Goal: Task Accomplishment & Management: Use online tool/utility

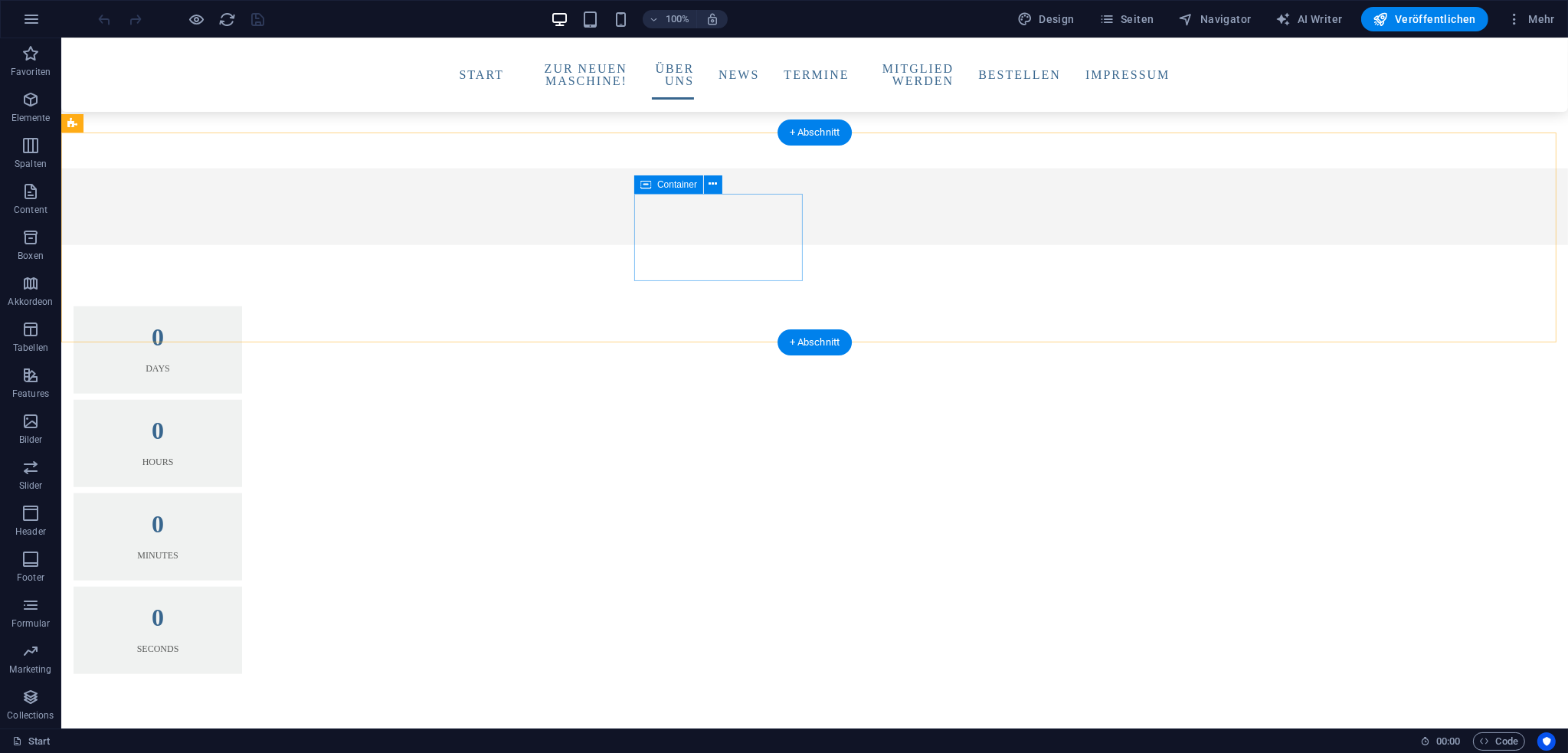
scroll to position [1915, 0]
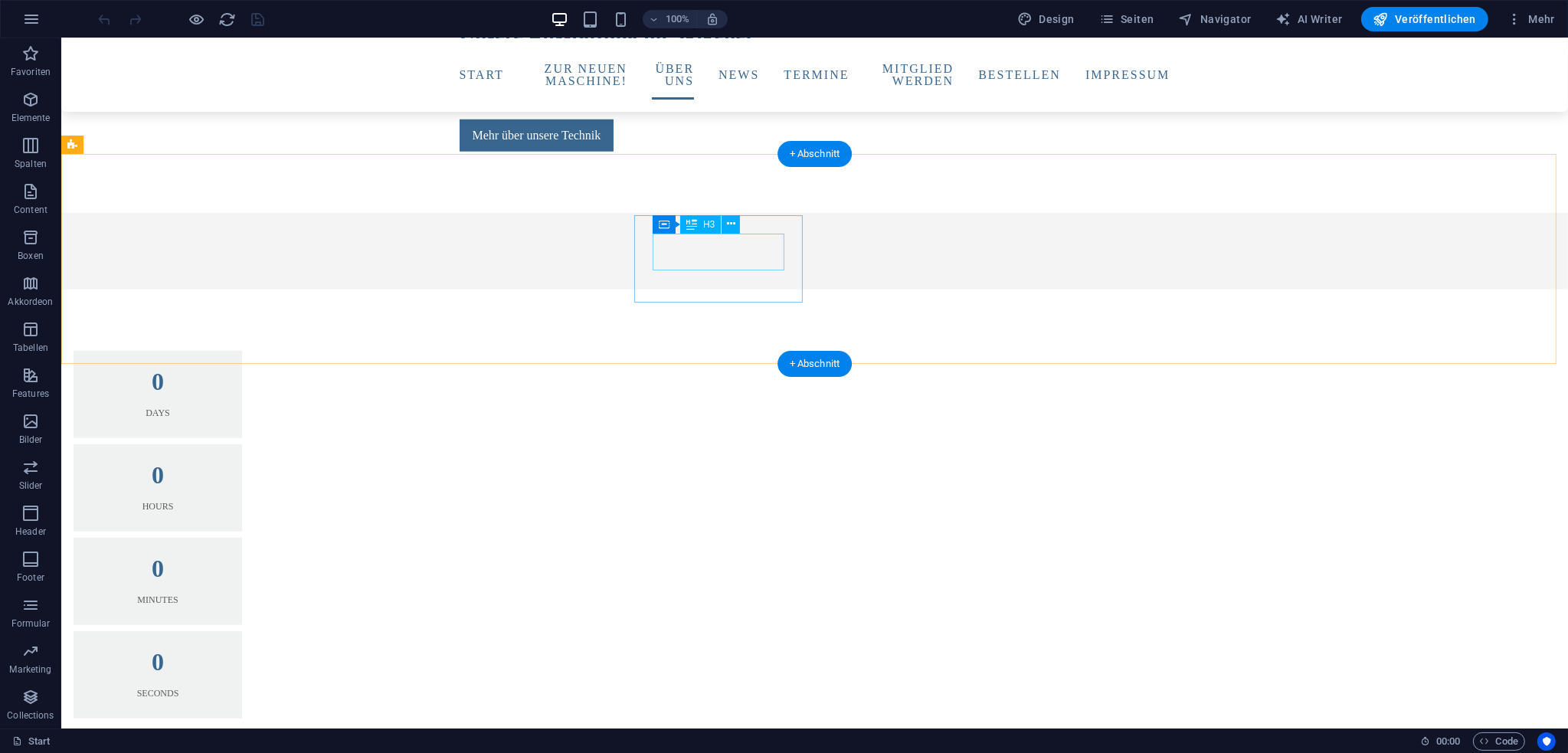
click at [224, 463] on div "0" at bounding box center [157, 475] width 132 height 25
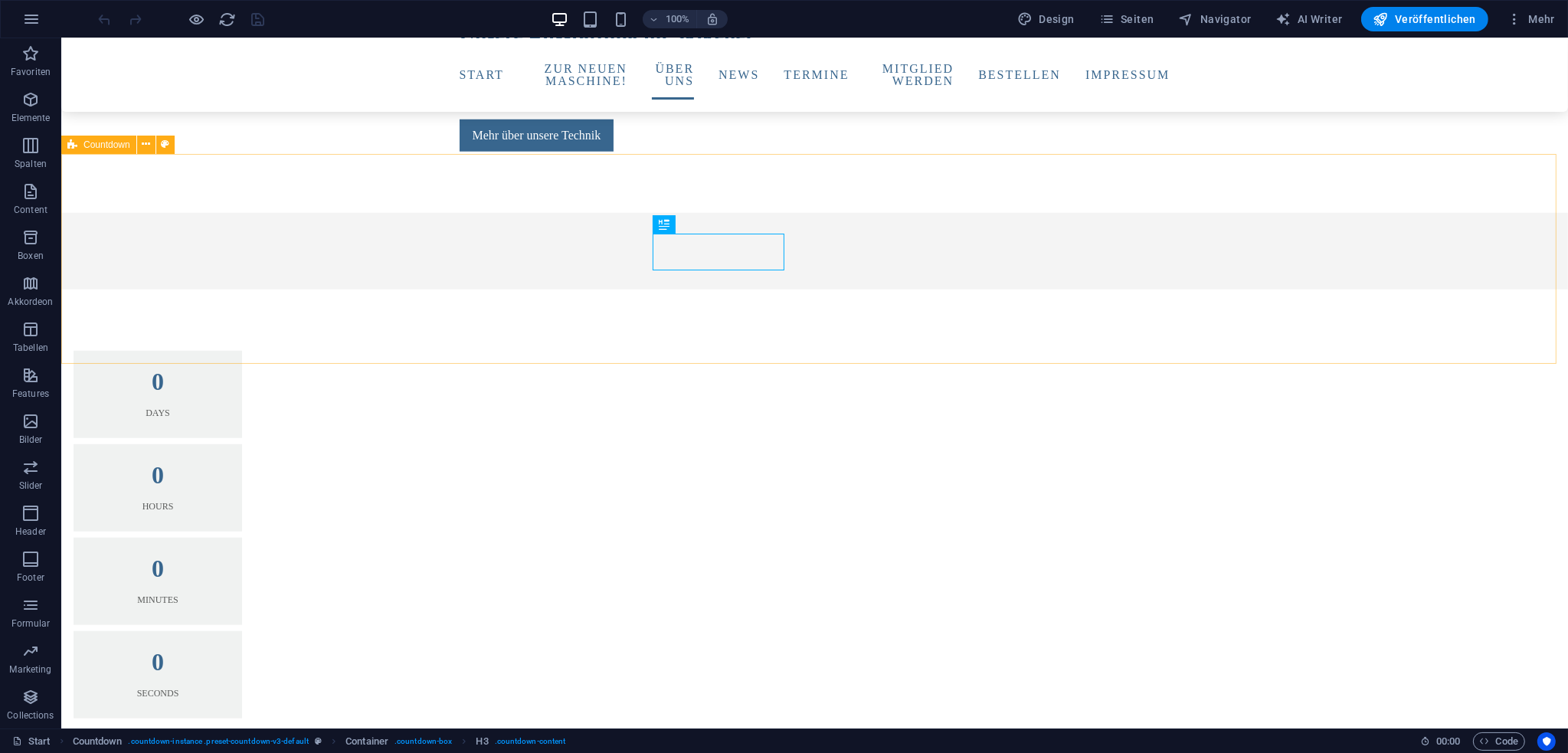
click at [107, 148] on span "Countdown" at bounding box center [106, 144] width 46 height 9
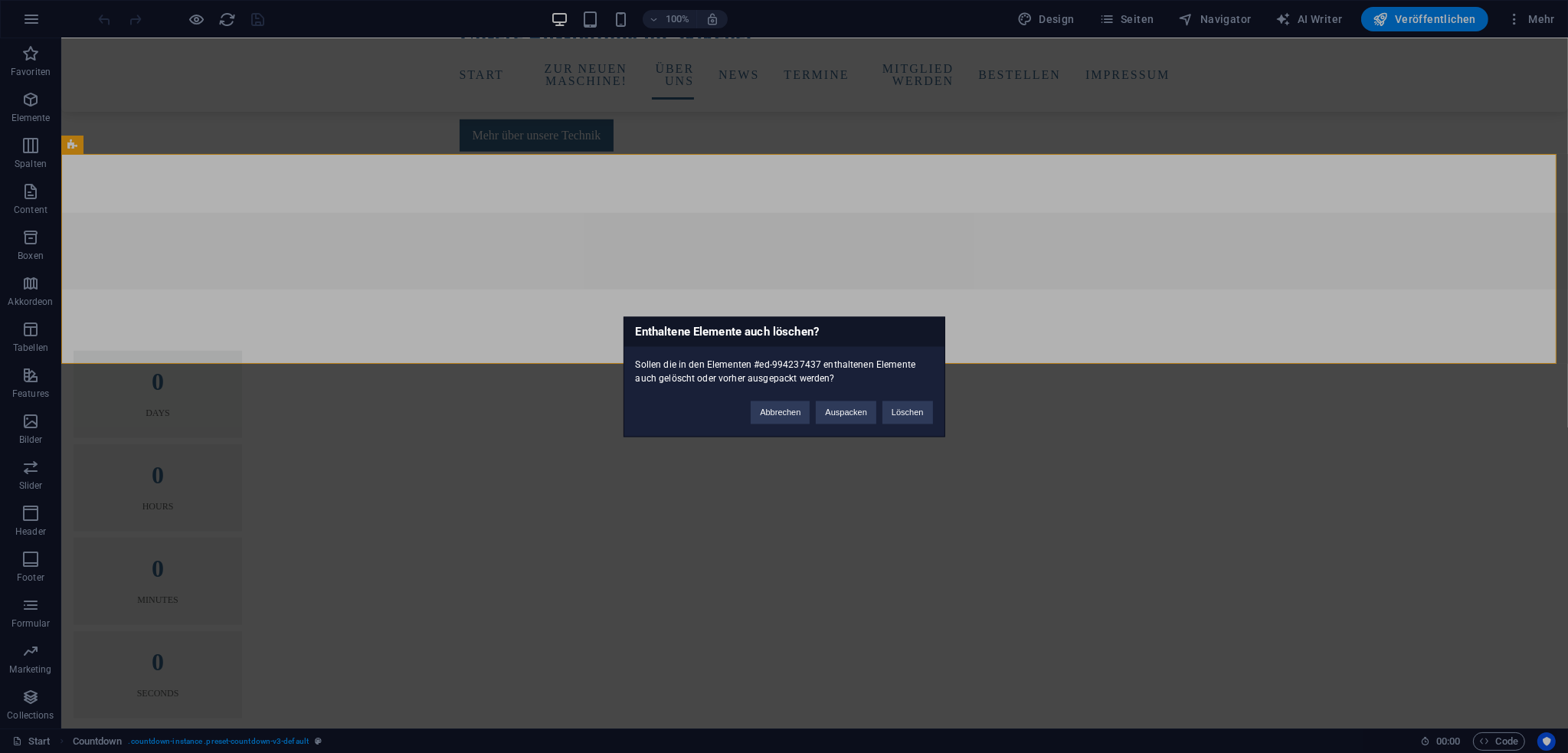
click at [880, 408] on div "Abbrechen Auspacken Löschen" at bounding box center [841, 404] width 205 height 39
click at [895, 415] on button "Löschen" at bounding box center [907, 412] width 50 height 23
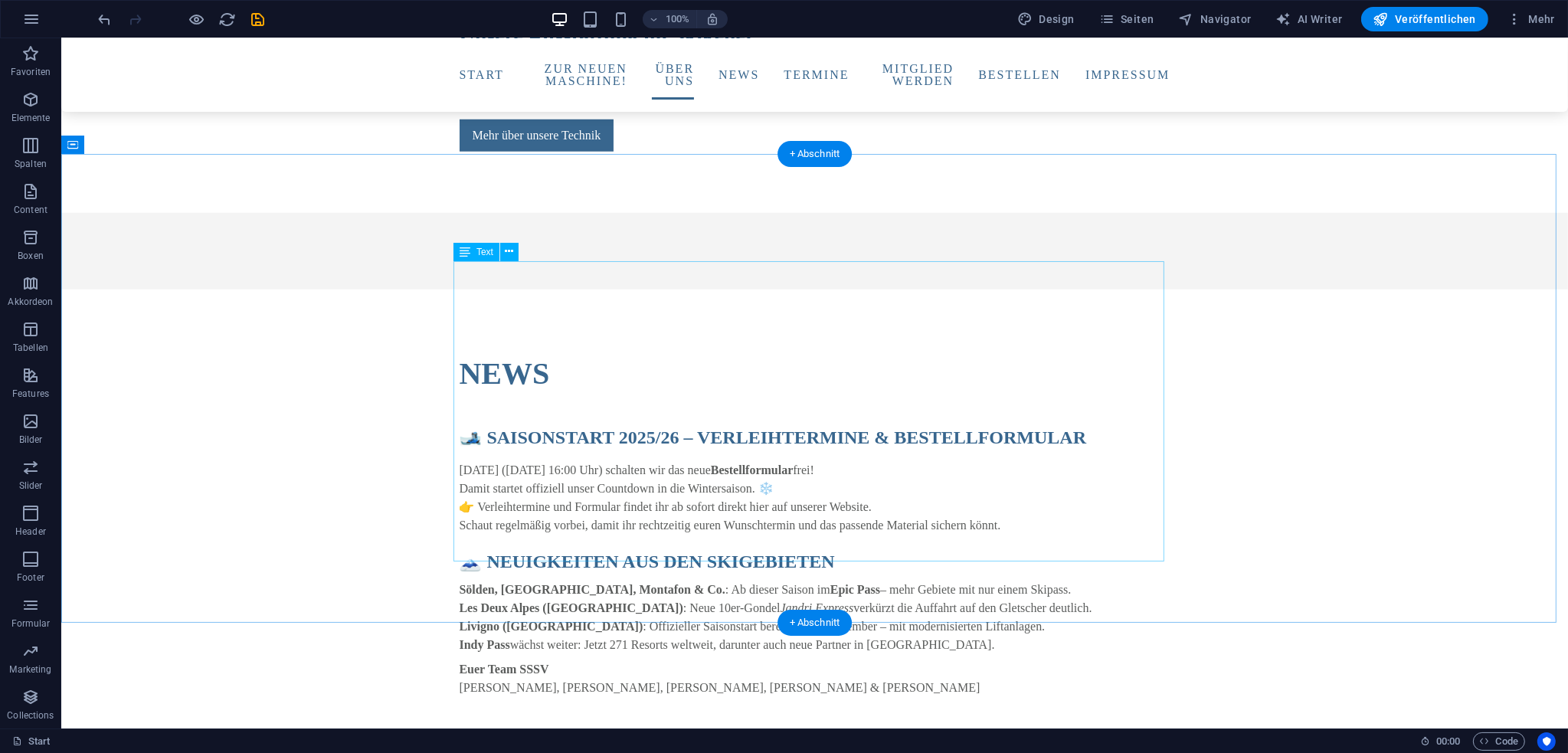
click at [669, 397] on div "🎿 Saisonstart 2025/26 – Verleihtermine & Bestellformular Morgen (01.10.2025, 16…" at bounding box center [814, 546] width 710 height 300
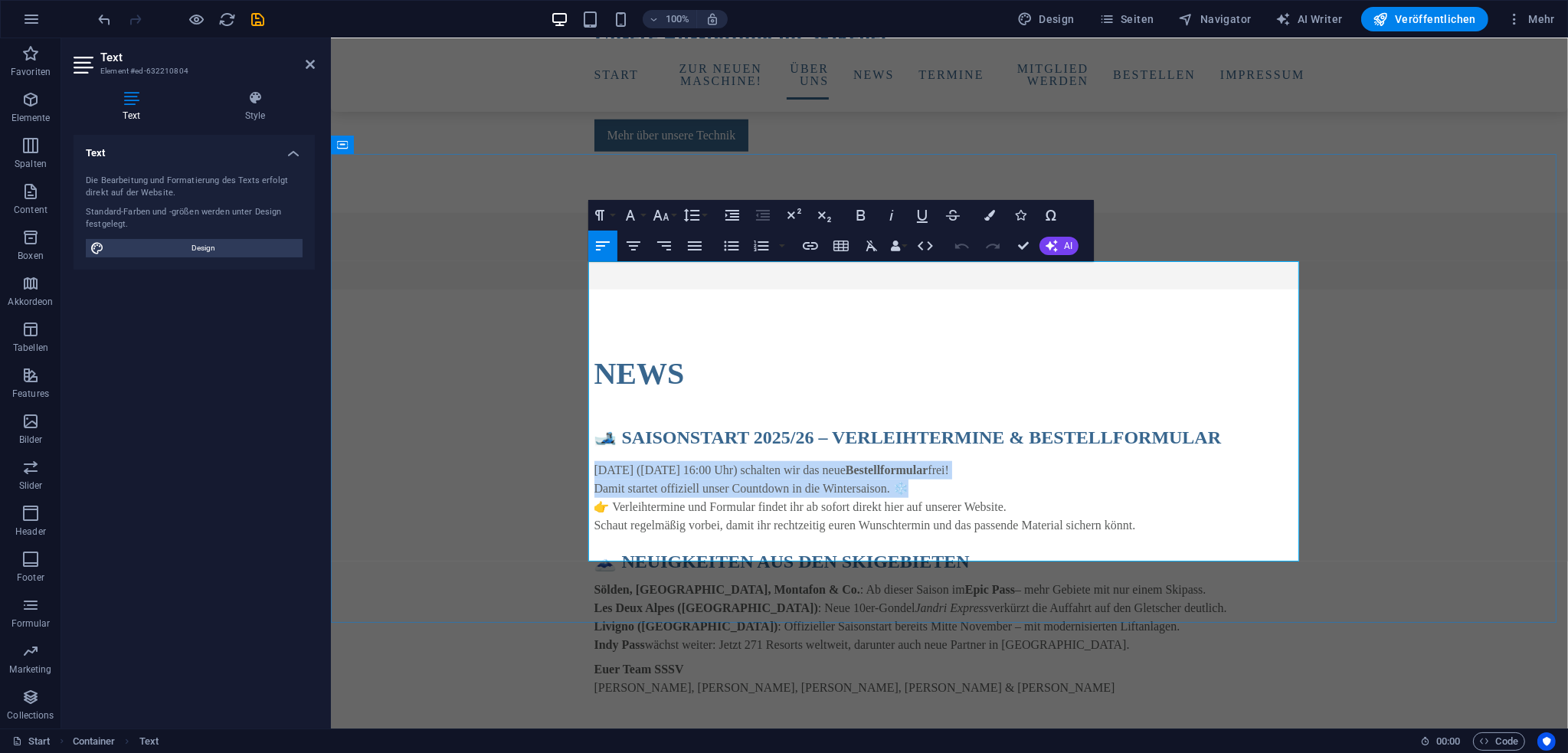
drag, startPoint x: 942, startPoint y: 352, endPoint x: 588, endPoint y: 337, distance: 354.3
click at [594, 461] on p "Morgen (01.10.2025, 16:00 Uhr) schalten wir das neue Bestellformular frei! Dami…" at bounding box center [949, 479] width 710 height 37
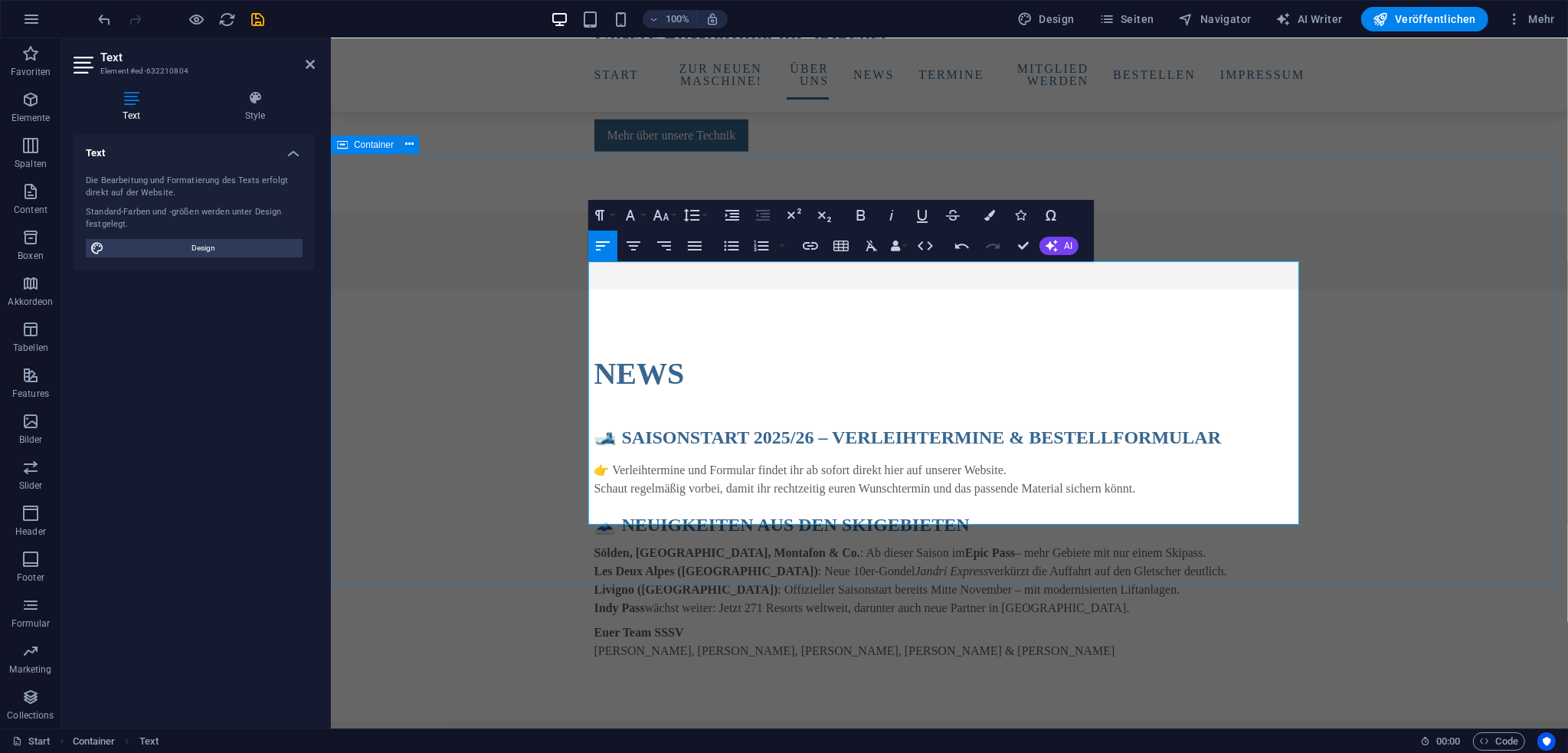
click at [510, 321] on div "News 🎿 Saisonstart 2025/26 – Verleihtermine & Bestellformular 👉 Verleihtermine …" at bounding box center [949, 506] width 1237 height 432
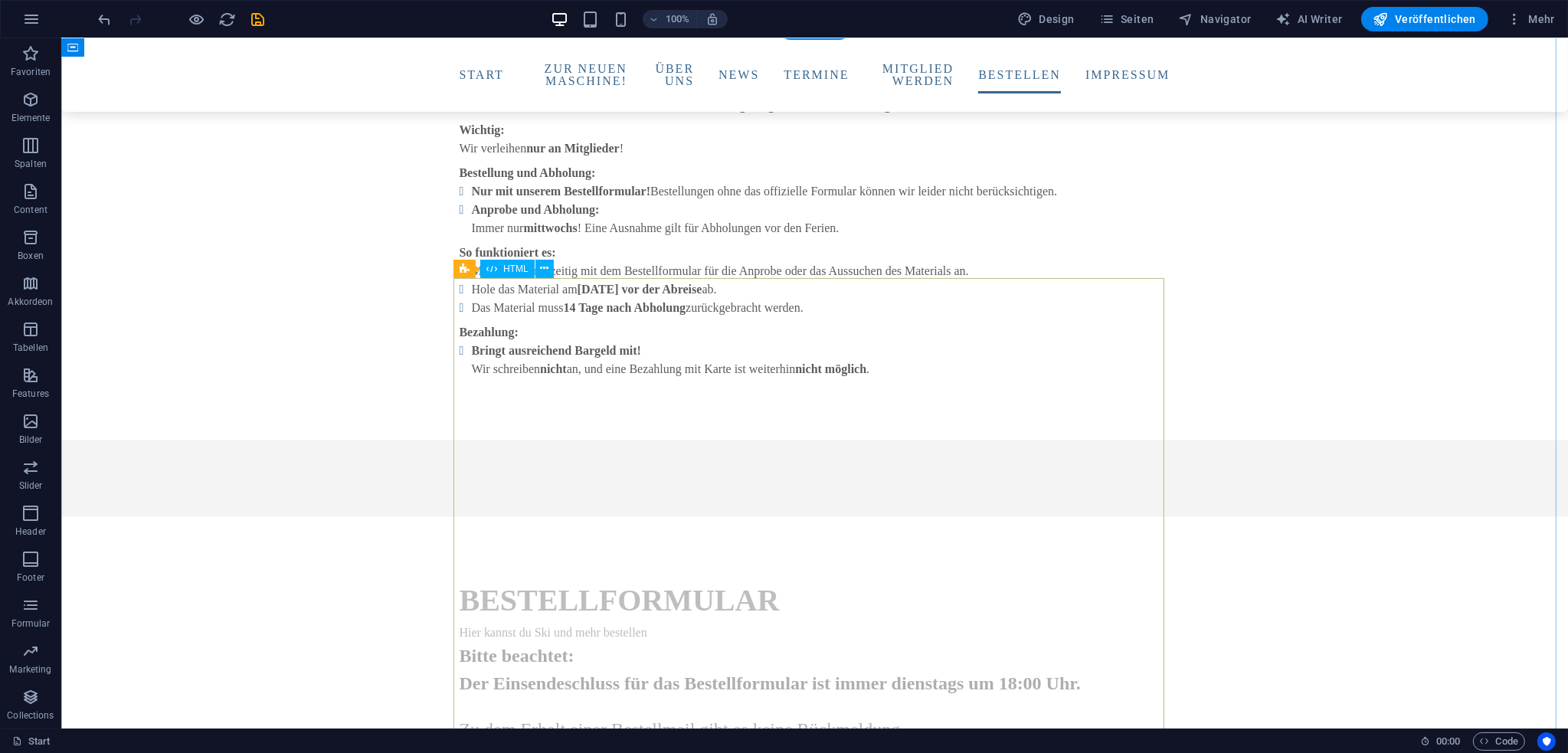
scroll to position [3906, 0]
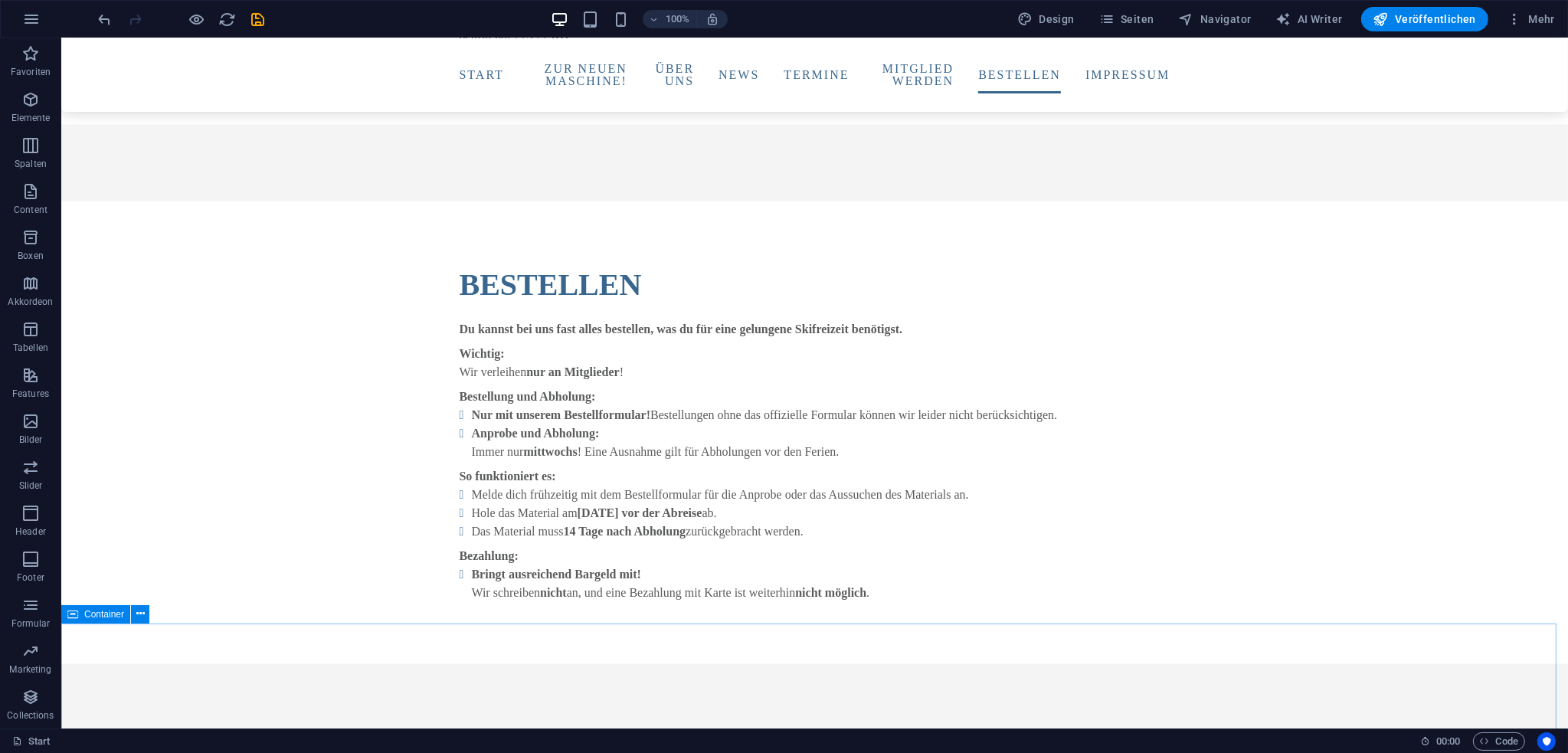
click at [104, 617] on span "Container" at bounding box center [104, 613] width 40 height 9
click at [107, 611] on span "Container" at bounding box center [104, 613] width 40 height 9
select select "px"
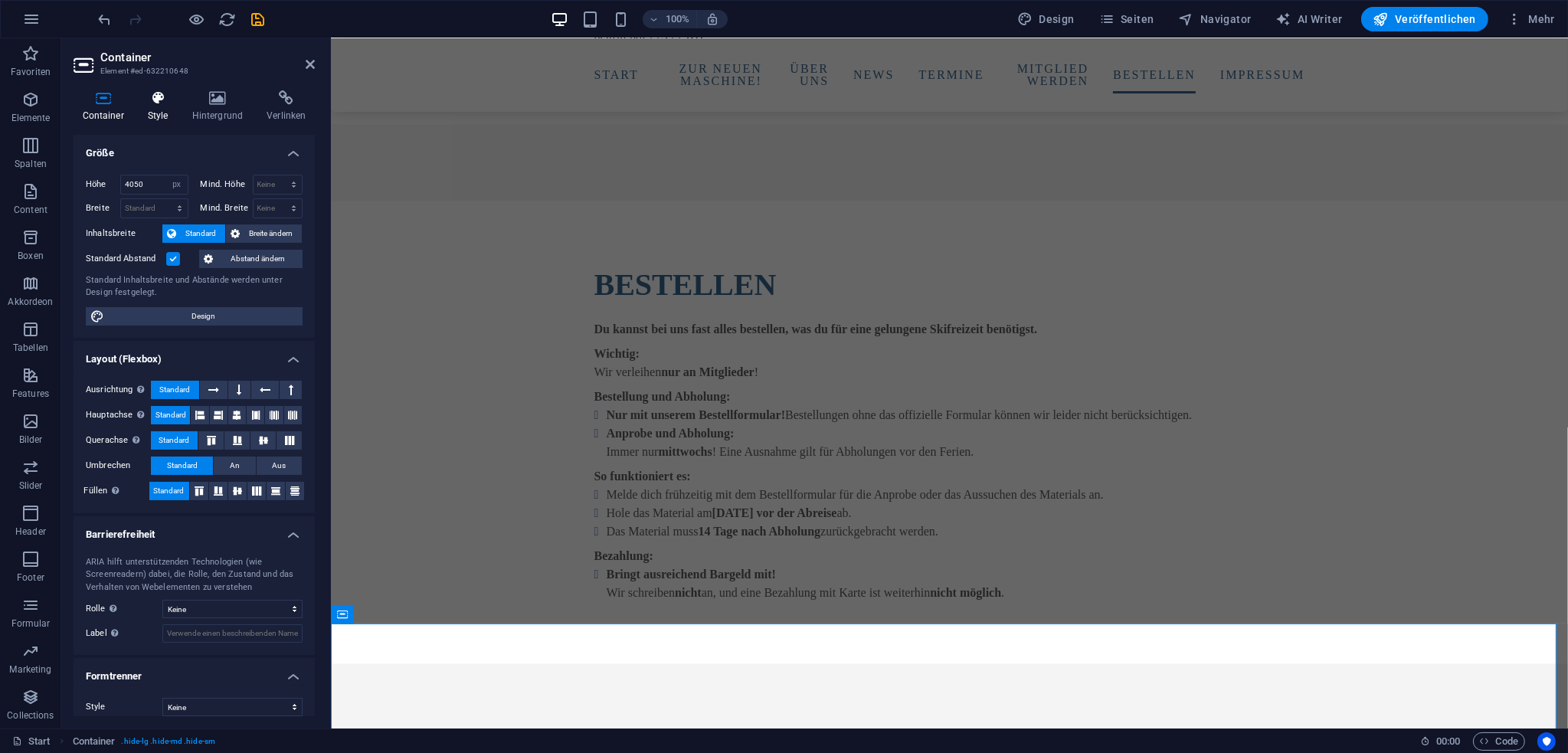
click at [150, 116] on h4 "Style" at bounding box center [160, 106] width 45 height 33
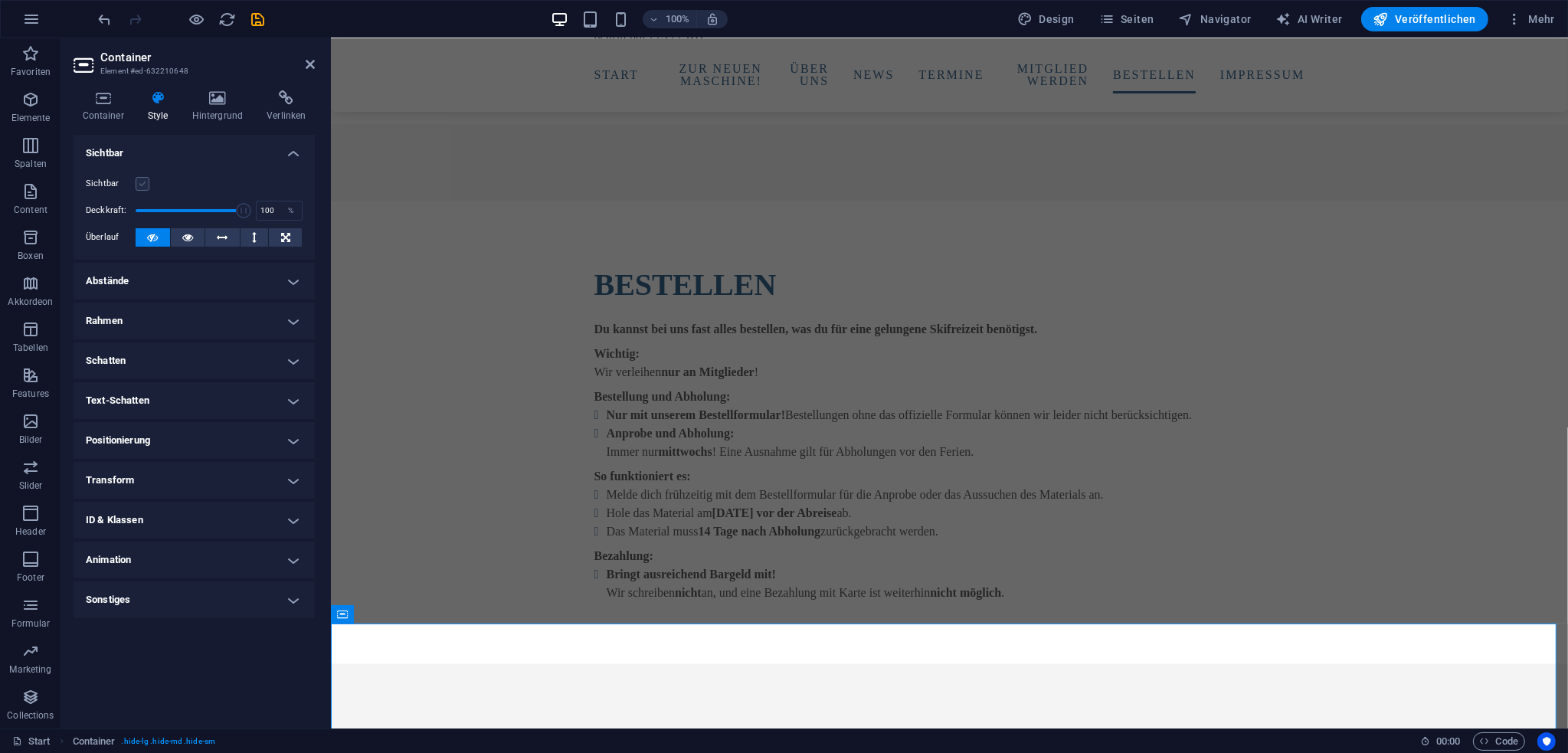
click at [139, 180] on label at bounding box center [142, 184] width 14 height 14
click at [0, 0] on input "Sichtbar" at bounding box center [0, 0] width 0 height 0
click at [733, 430] on div "Du kannst bei uns fast alles bestellen, was du für eine gelungene Skifreizeit b…" at bounding box center [949, 461] width 710 height 282
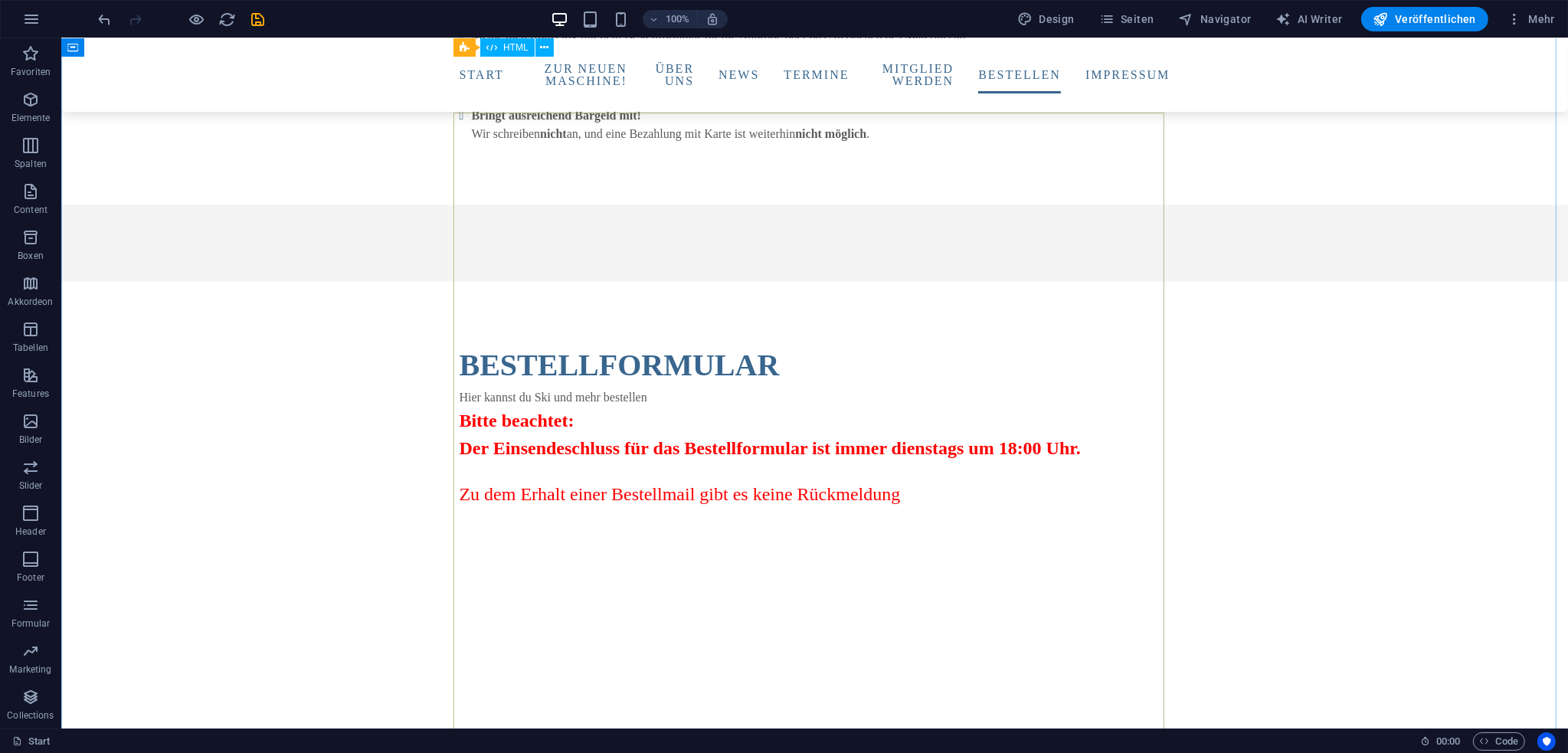
scroll to position [4289, 0]
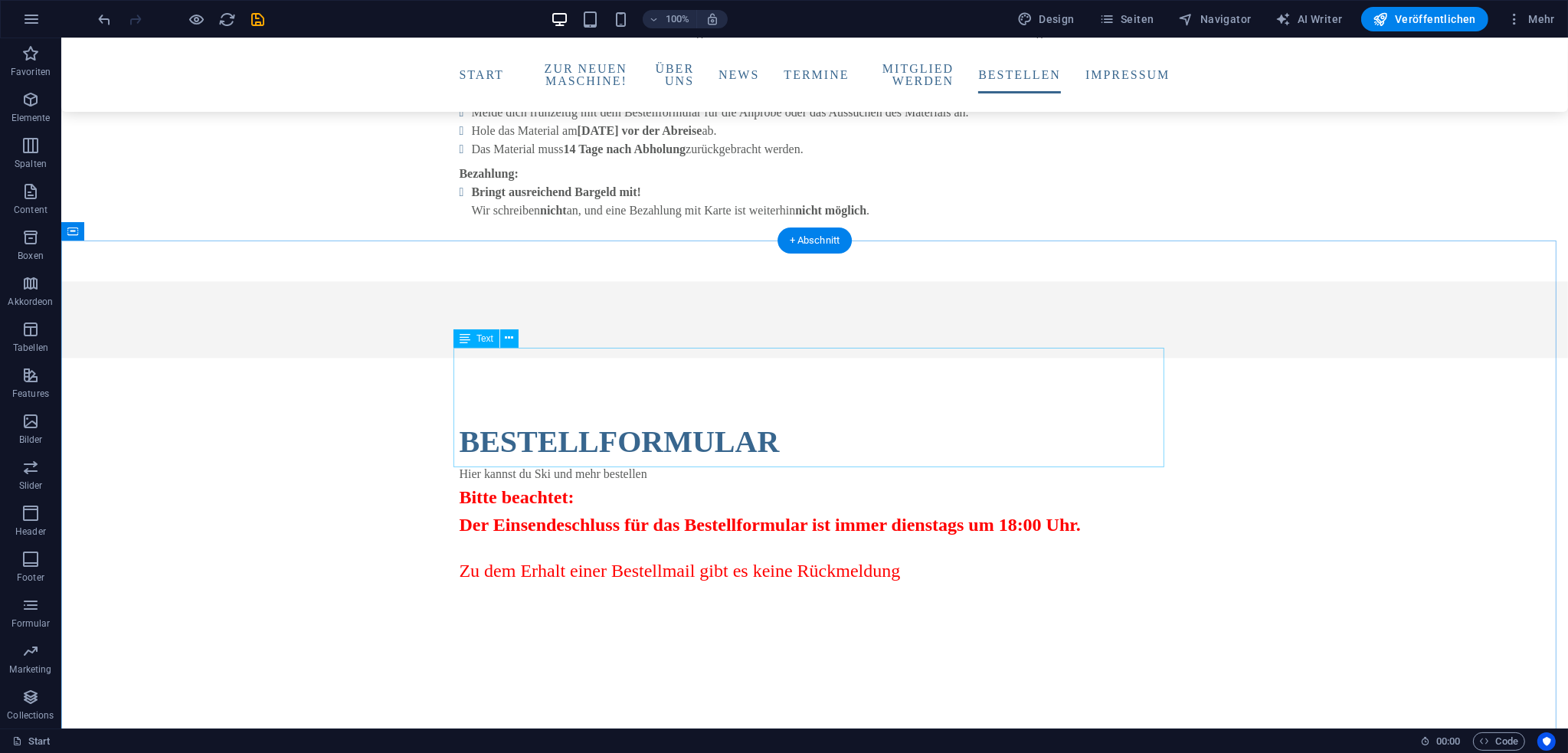
click at [727, 465] on div "Hier kannst du Ski und mehr bestellen Bitte beachtet: Der Einsendeschluss für d…" at bounding box center [814, 524] width 710 height 120
click at [1399, 21] on span "Veröffentlichen" at bounding box center [1425, 19] width 103 height 15
checkbox input "false"
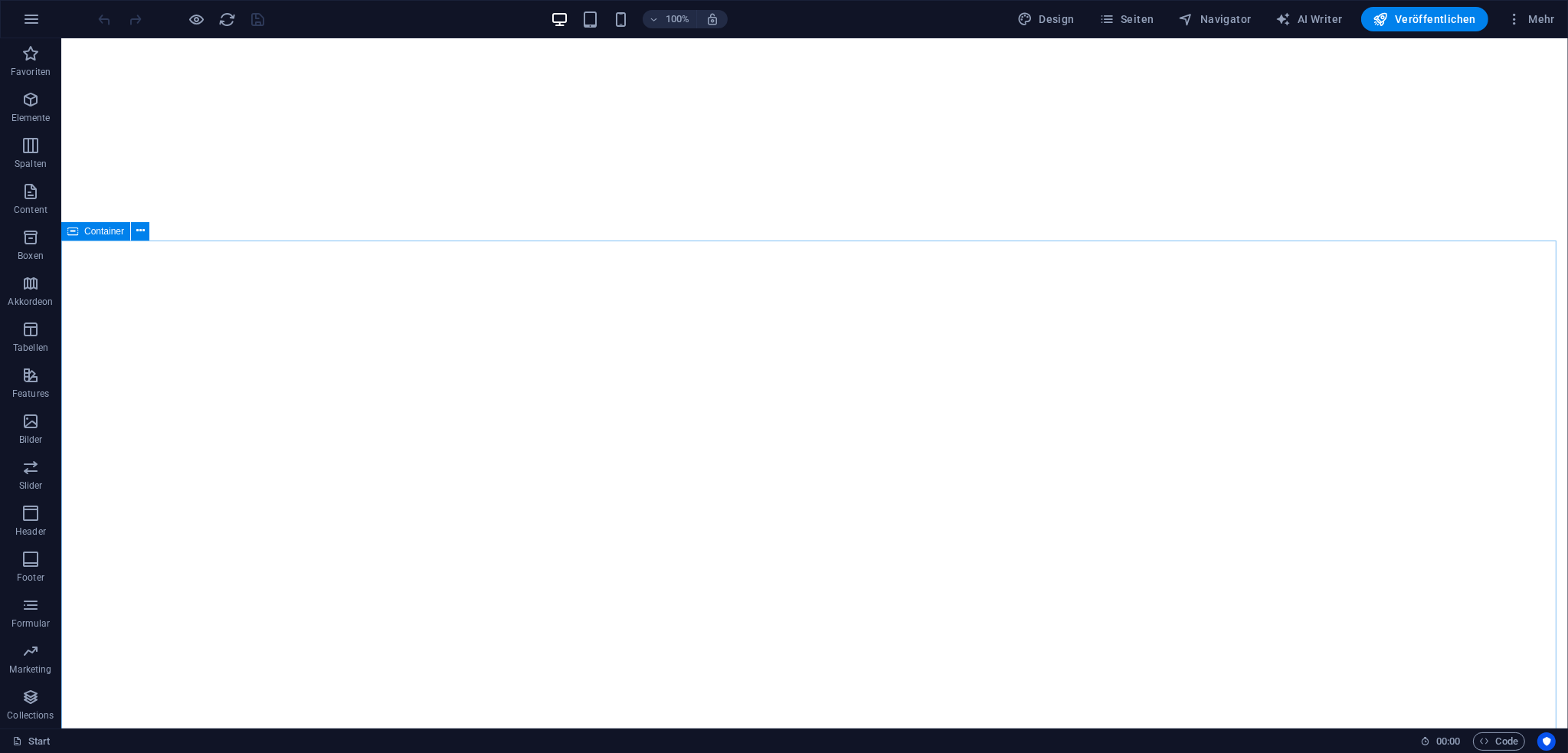
click at [93, 233] on span "Container" at bounding box center [104, 231] width 40 height 9
select select "px"
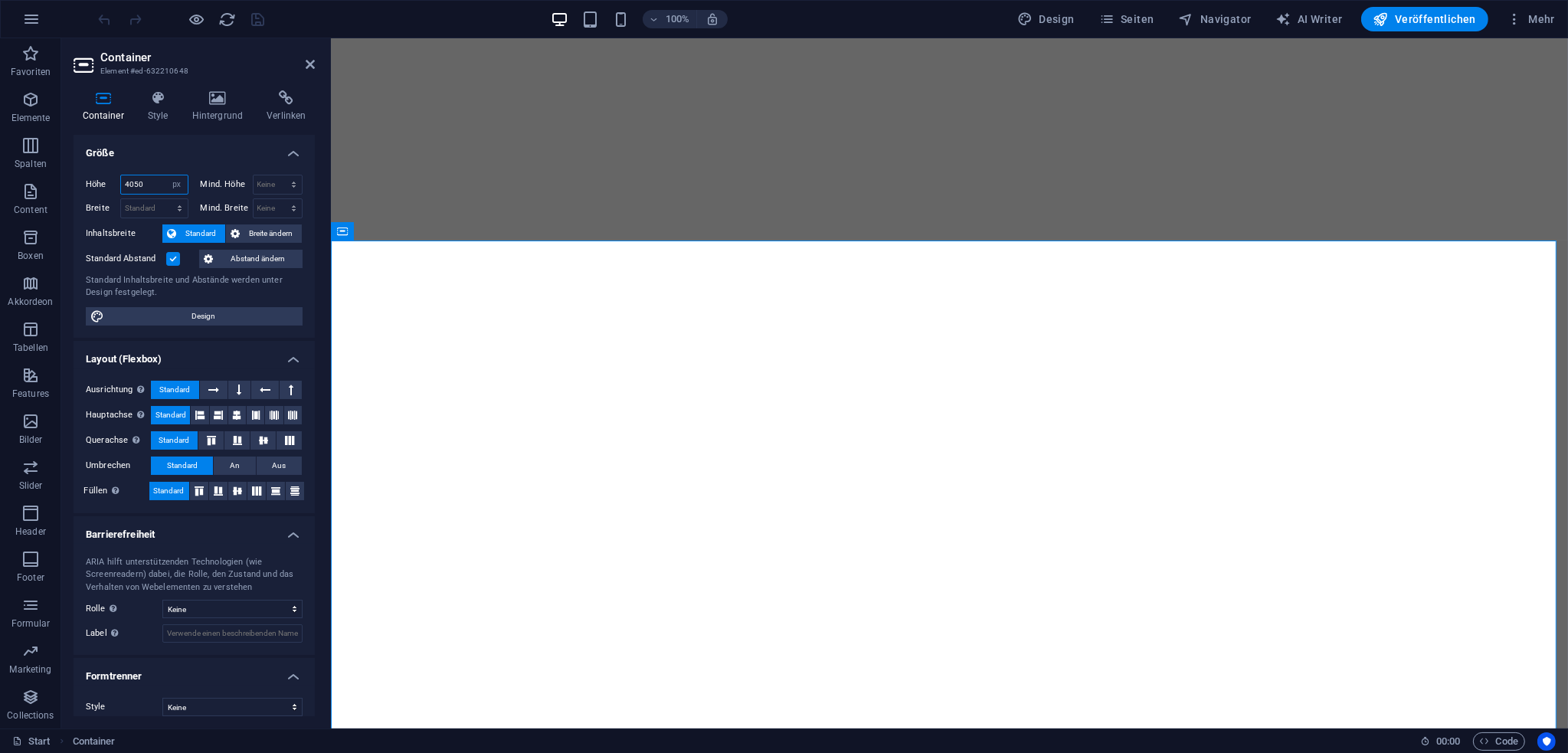
click at [127, 186] on input "4050" at bounding box center [153, 184] width 66 height 19
click at [138, 186] on input "4050" at bounding box center [153, 184] width 66 height 19
click at [134, 186] on input "4050" at bounding box center [153, 184] width 66 height 19
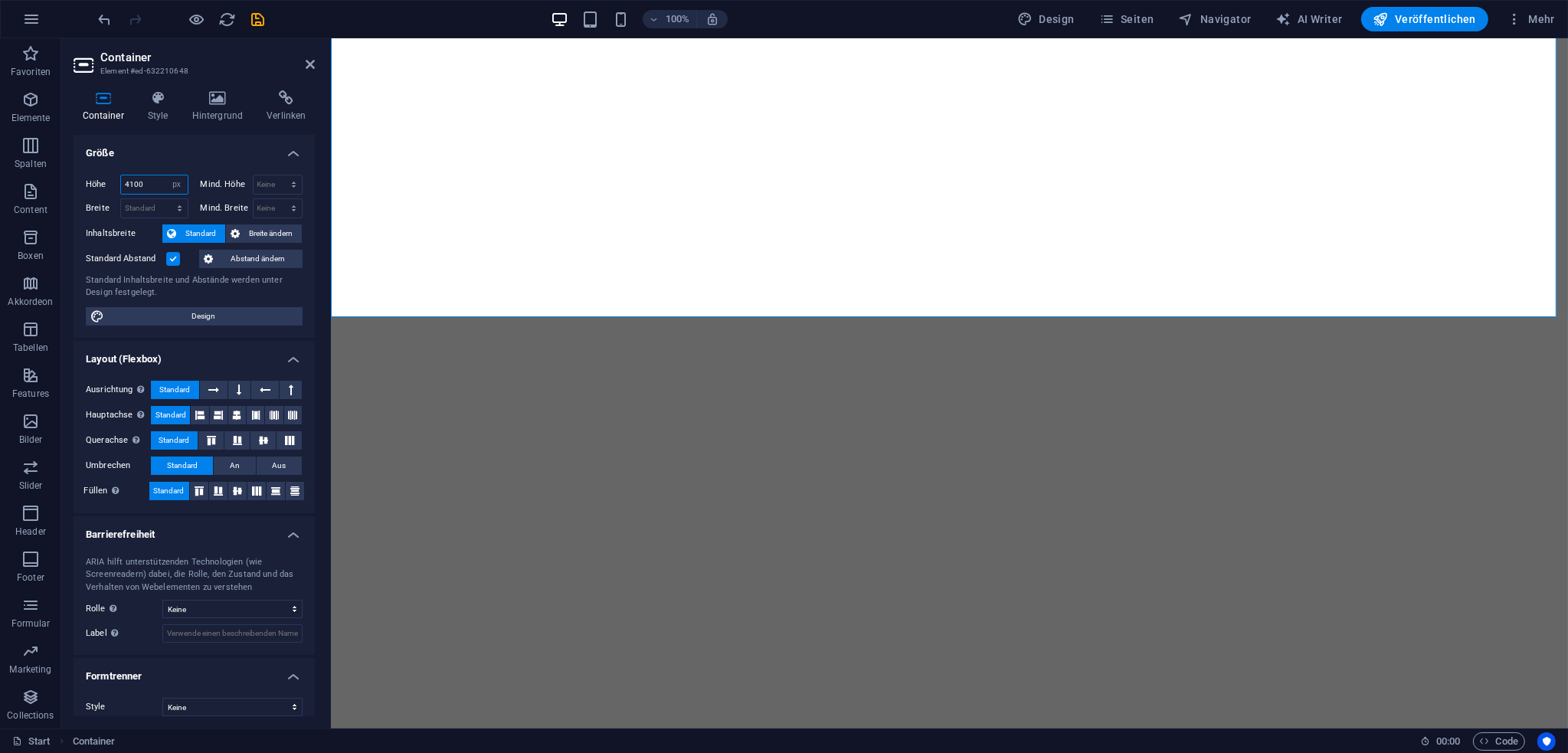
click at [134, 189] on input "4100" at bounding box center [153, 184] width 66 height 19
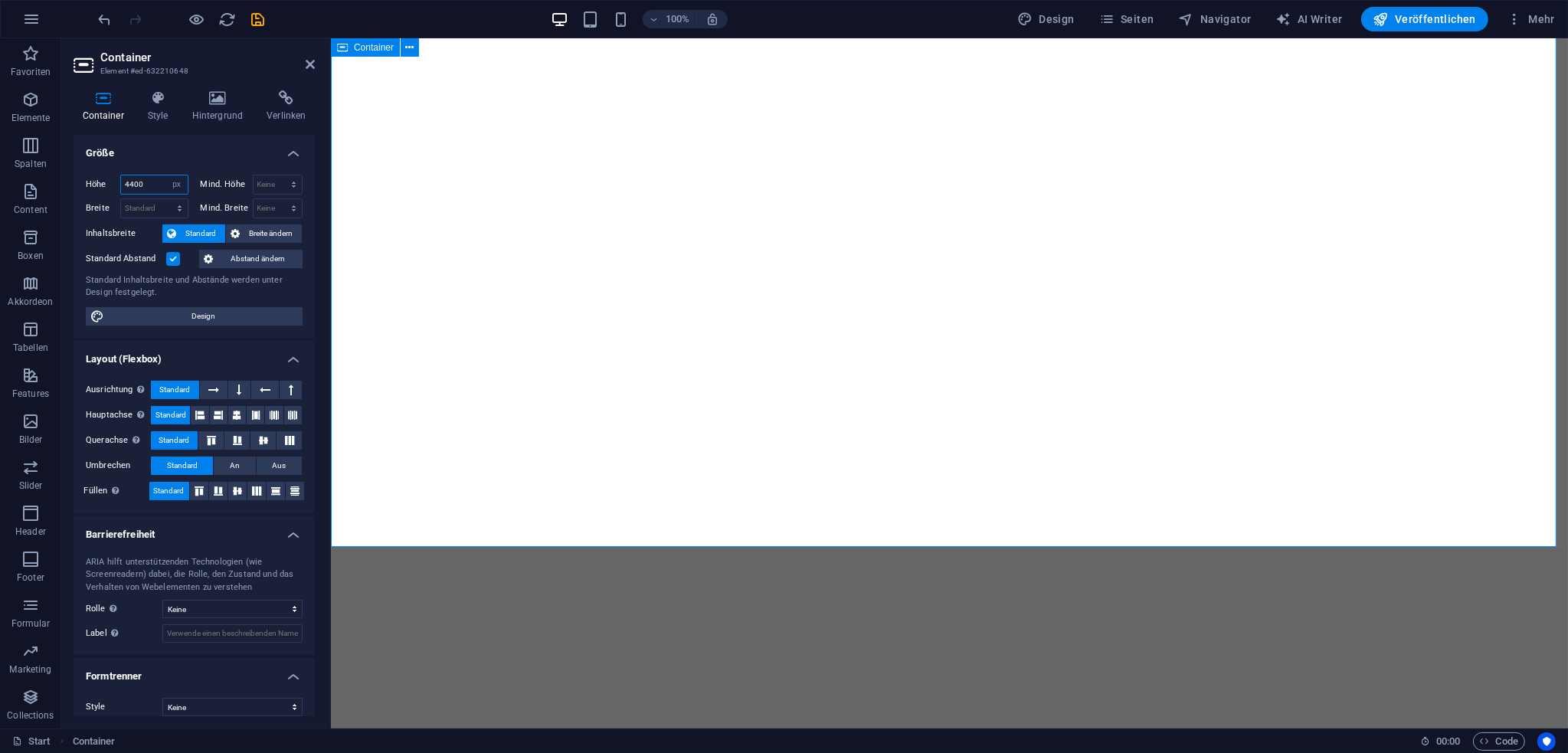
type input "4400"
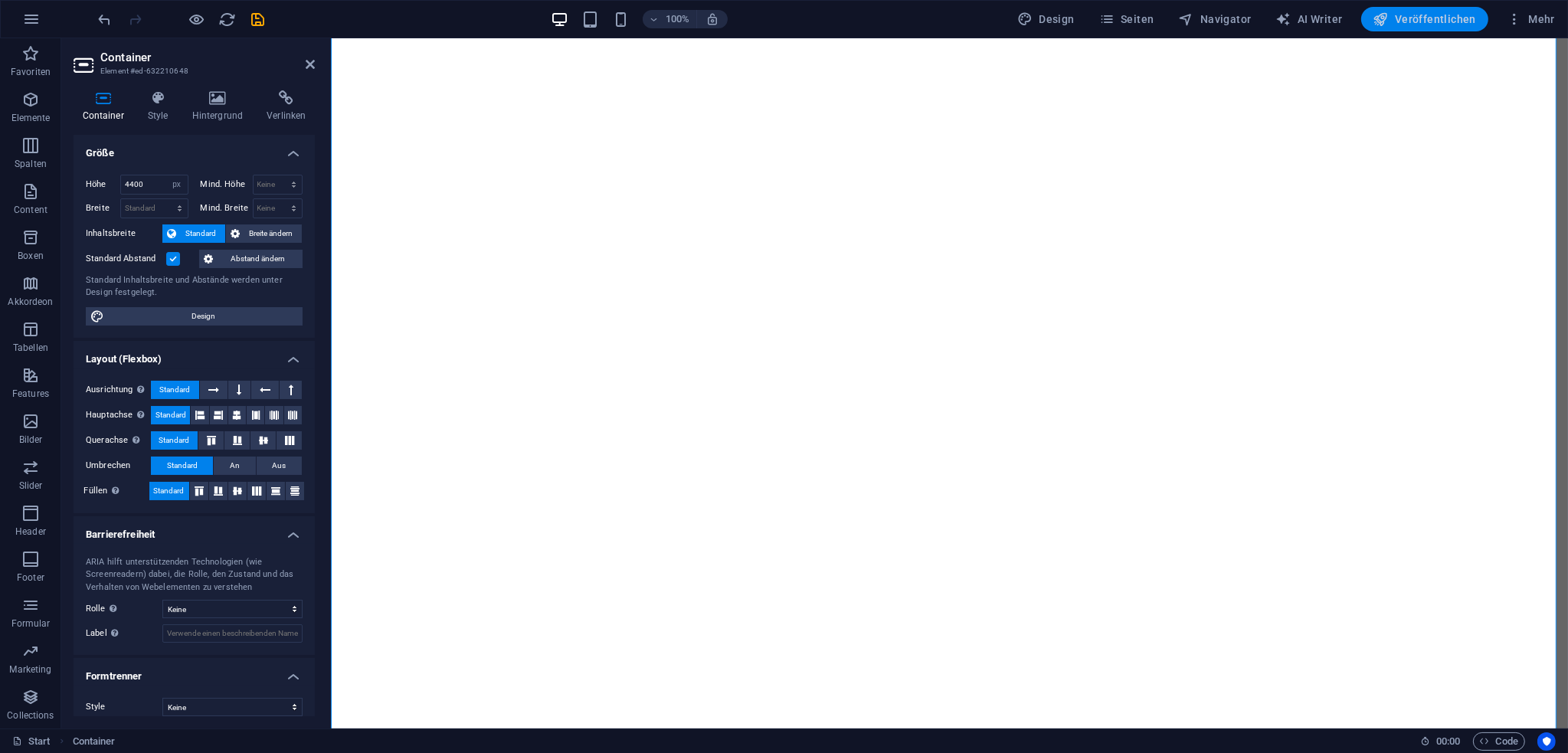
click at [1412, 29] on button "Veröffentlichen" at bounding box center [1425, 19] width 128 height 25
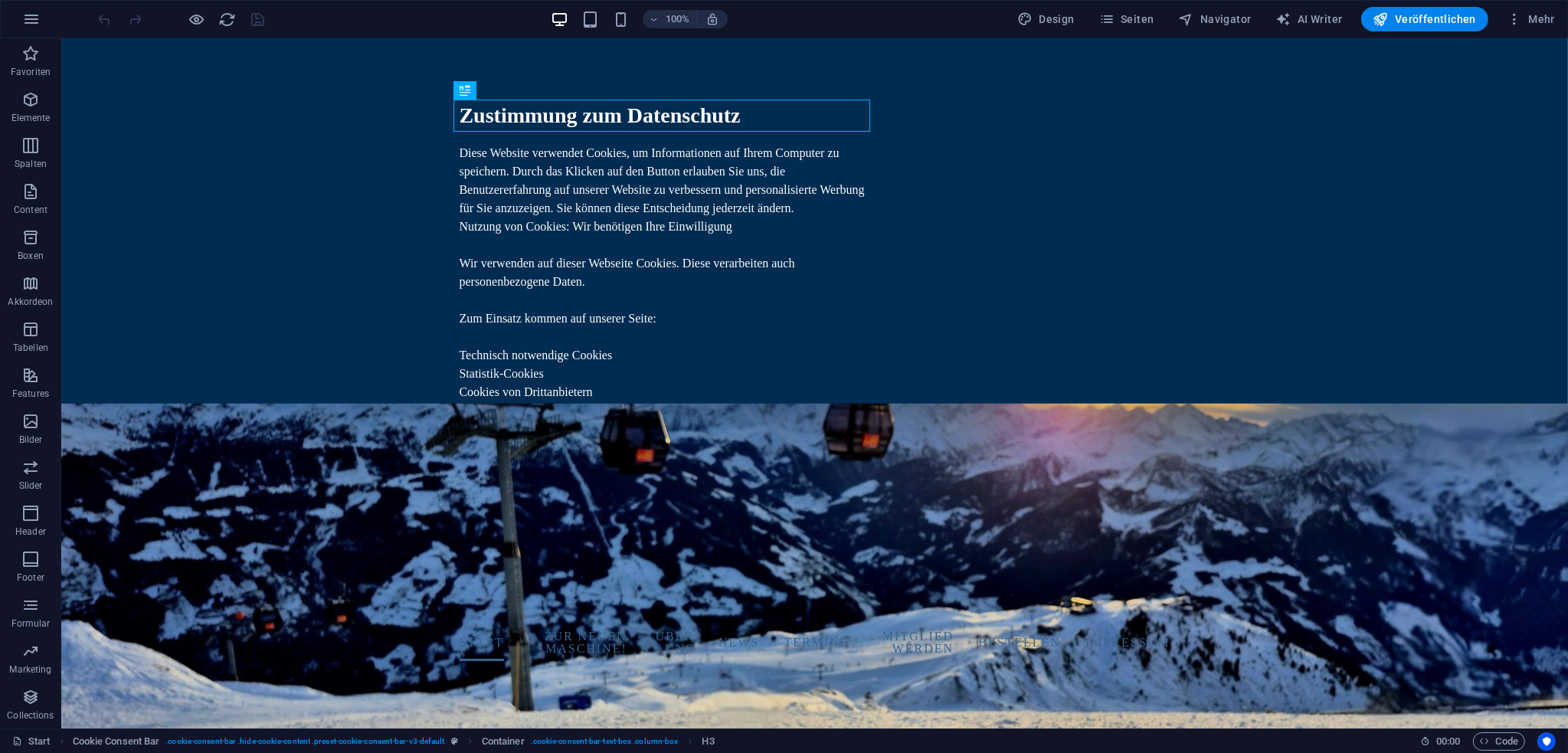
click at [1448, 32] on div "100% Design Seiten Navigator AI Writer Veröffentlichen Mehr" at bounding box center [784, 19] width 1566 height 37
click at [1453, 26] on span "Veröffentlichen" at bounding box center [1425, 19] width 103 height 15
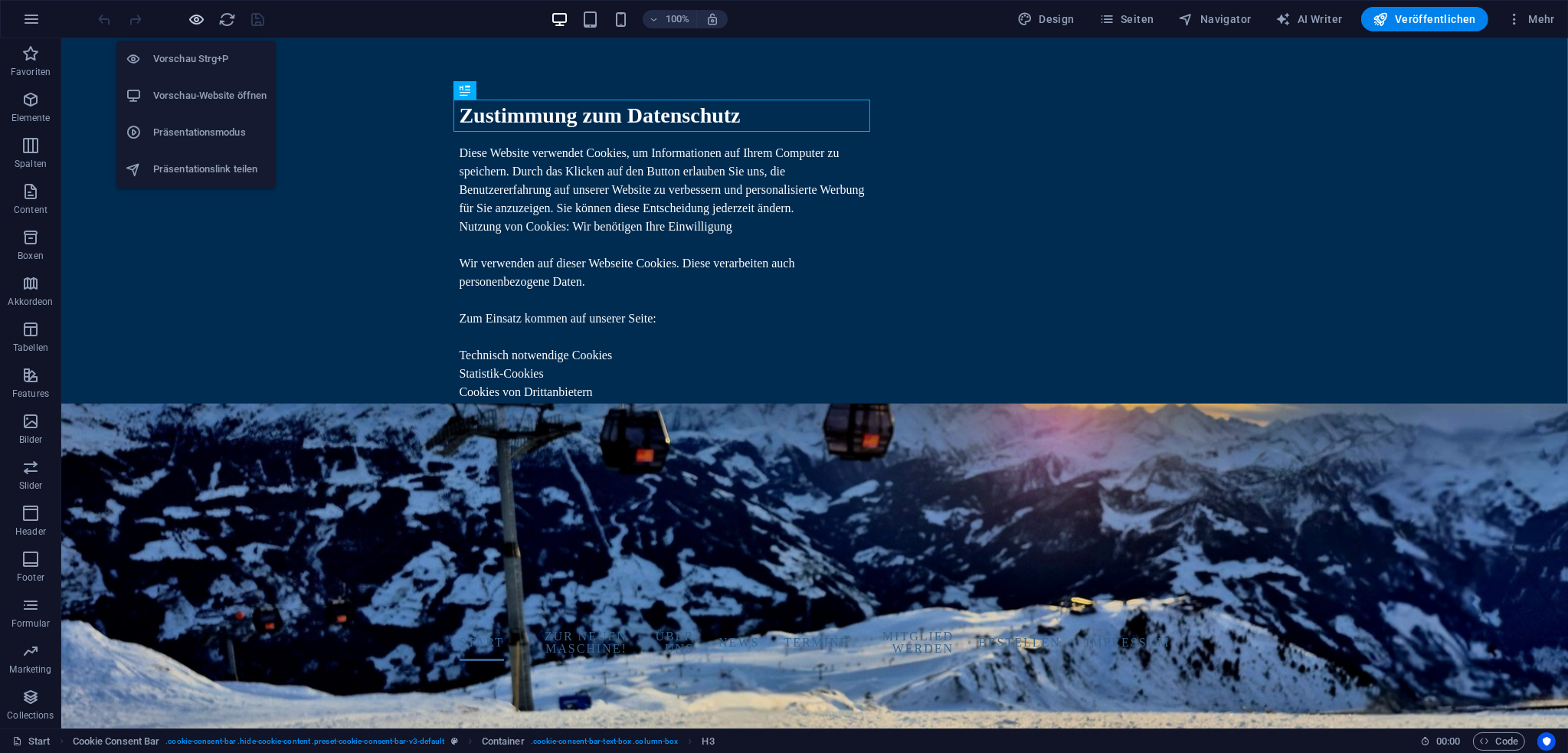
click at [193, 23] on icon "button" at bounding box center [197, 20] width 18 height 18
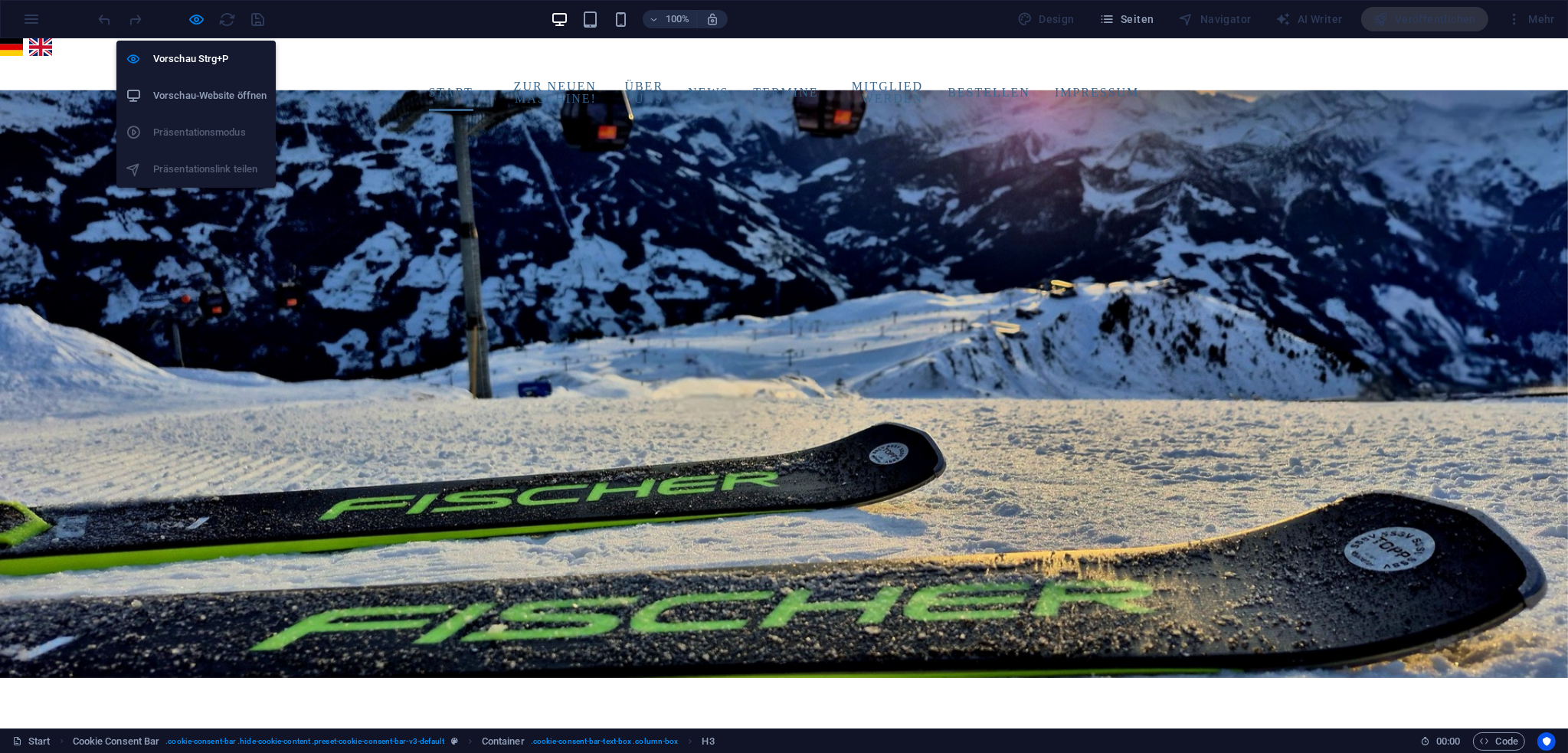
click at [232, 104] on h6 "Vorschau-Website öffnen" at bounding box center [210, 95] width 114 height 19
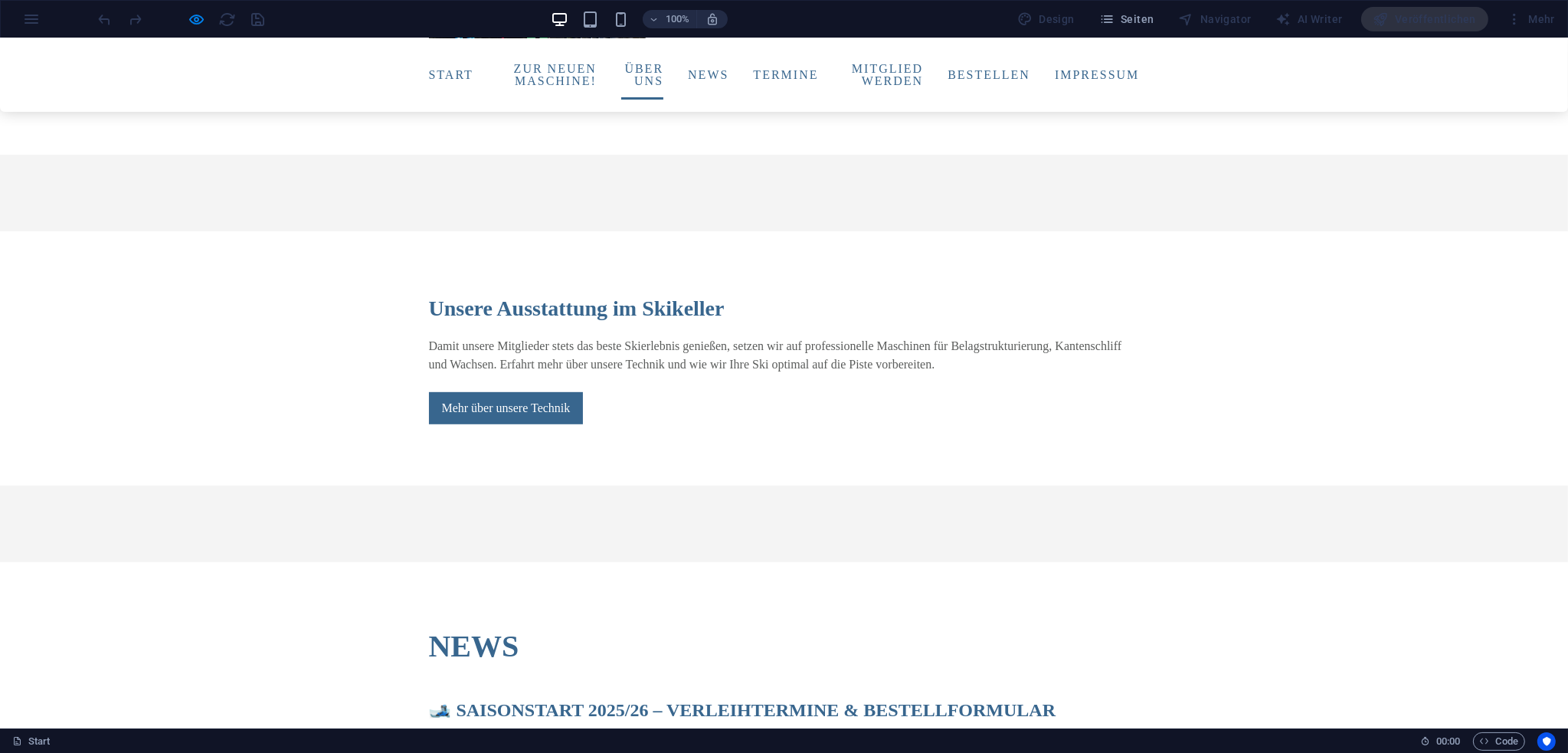
scroll to position [1532, 0]
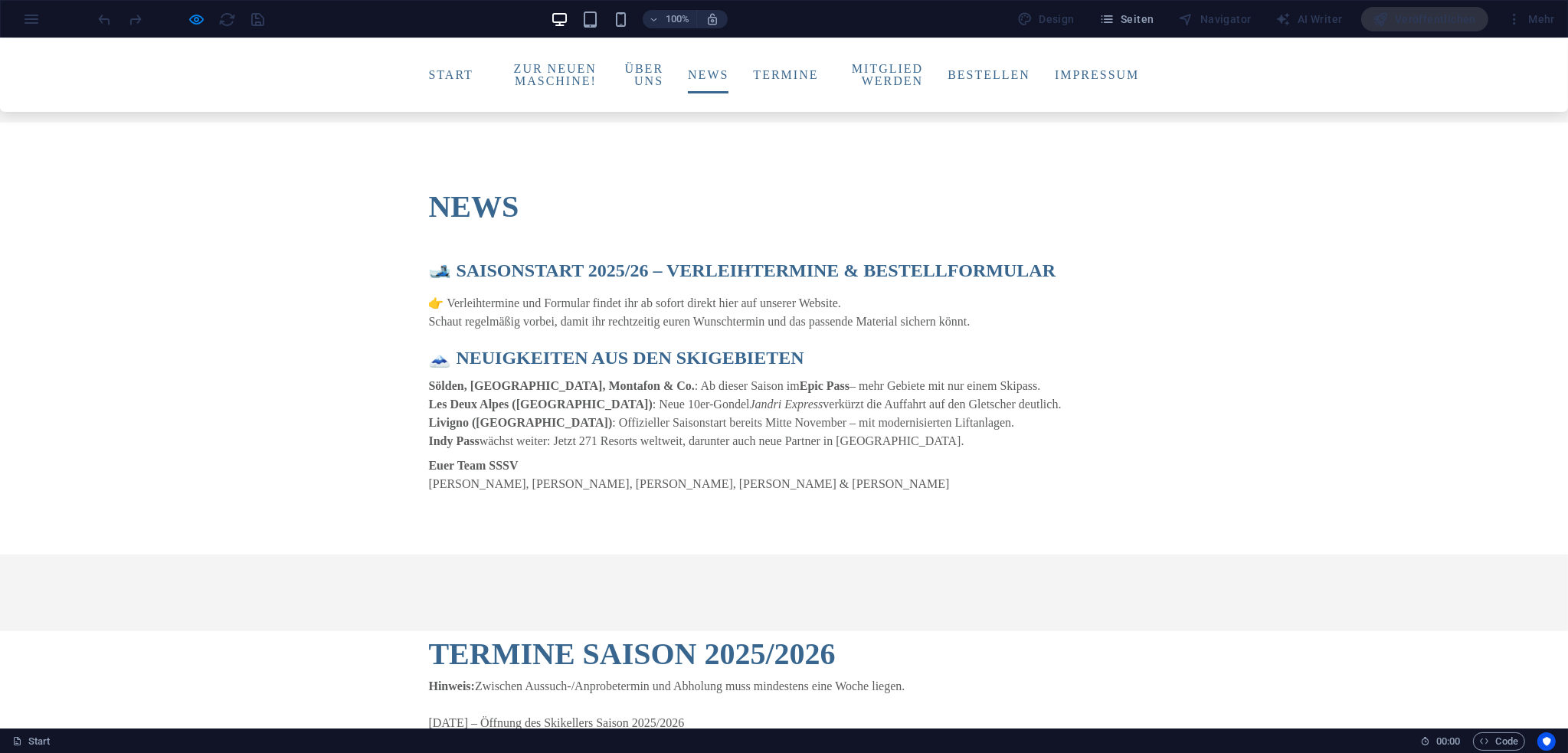
click at [629, 294] on p "👉 Verleihtermine und Formular findet ihr ab sofort direkt hier auf unserer Webs…" at bounding box center [784, 312] width 710 height 37
click at [622, 294] on p "👉 Verleihtermine und Formular findet ihr ab sofort direkt hier auf unserer Webs…" at bounding box center [784, 312] width 710 height 37
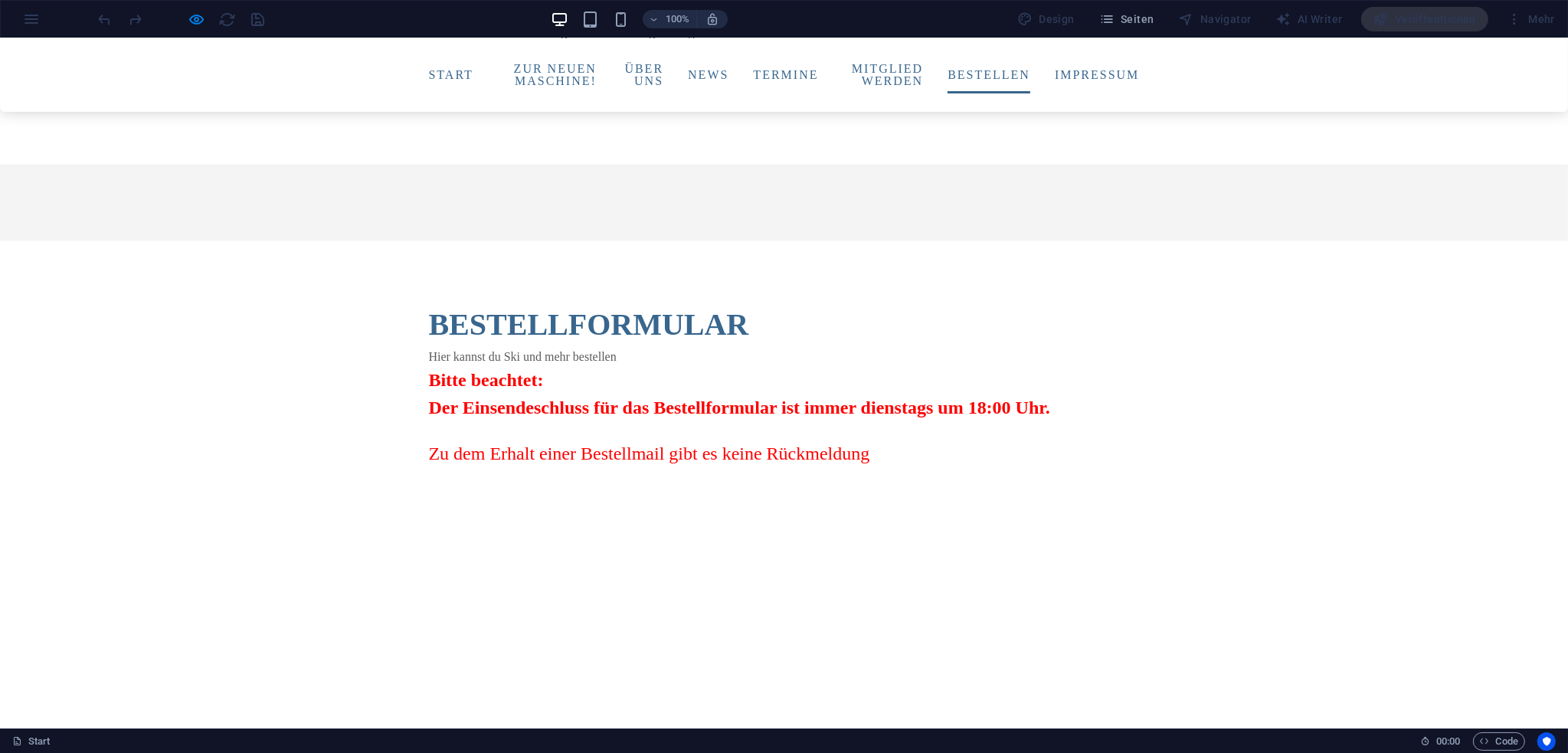
scroll to position [3753, 0]
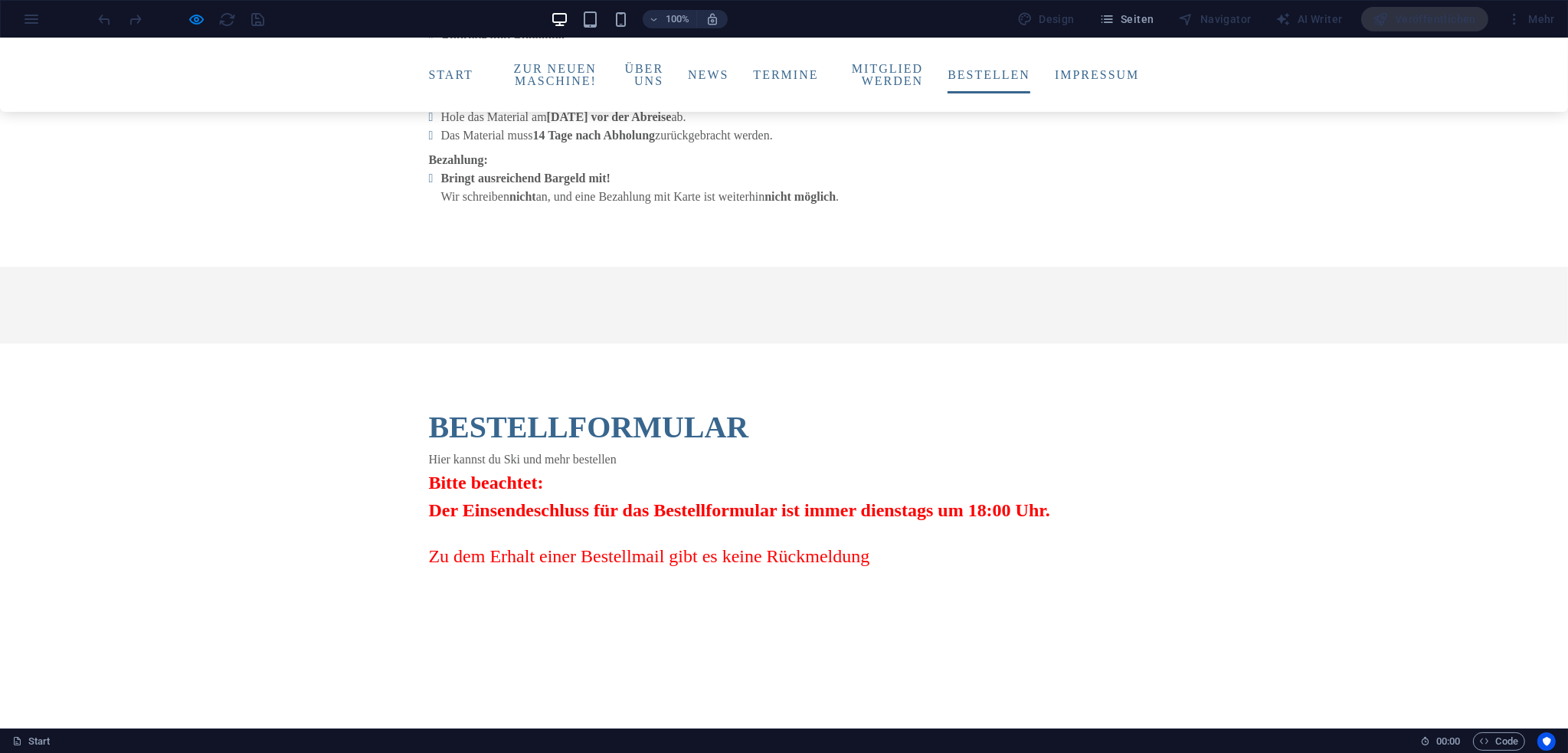
click at [530, 501] on span "Der Einsendeschluss für das Bestellformular ist immer dienstags um 18:00 Uhr." at bounding box center [740, 511] width 621 height 20
click at [547, 470] on h6 "Bitte beachtet:" at bounding box center [784, 484] width 710 height 28
click at [221, 20] on div at bounding box center [181, 19] width 171 height 25
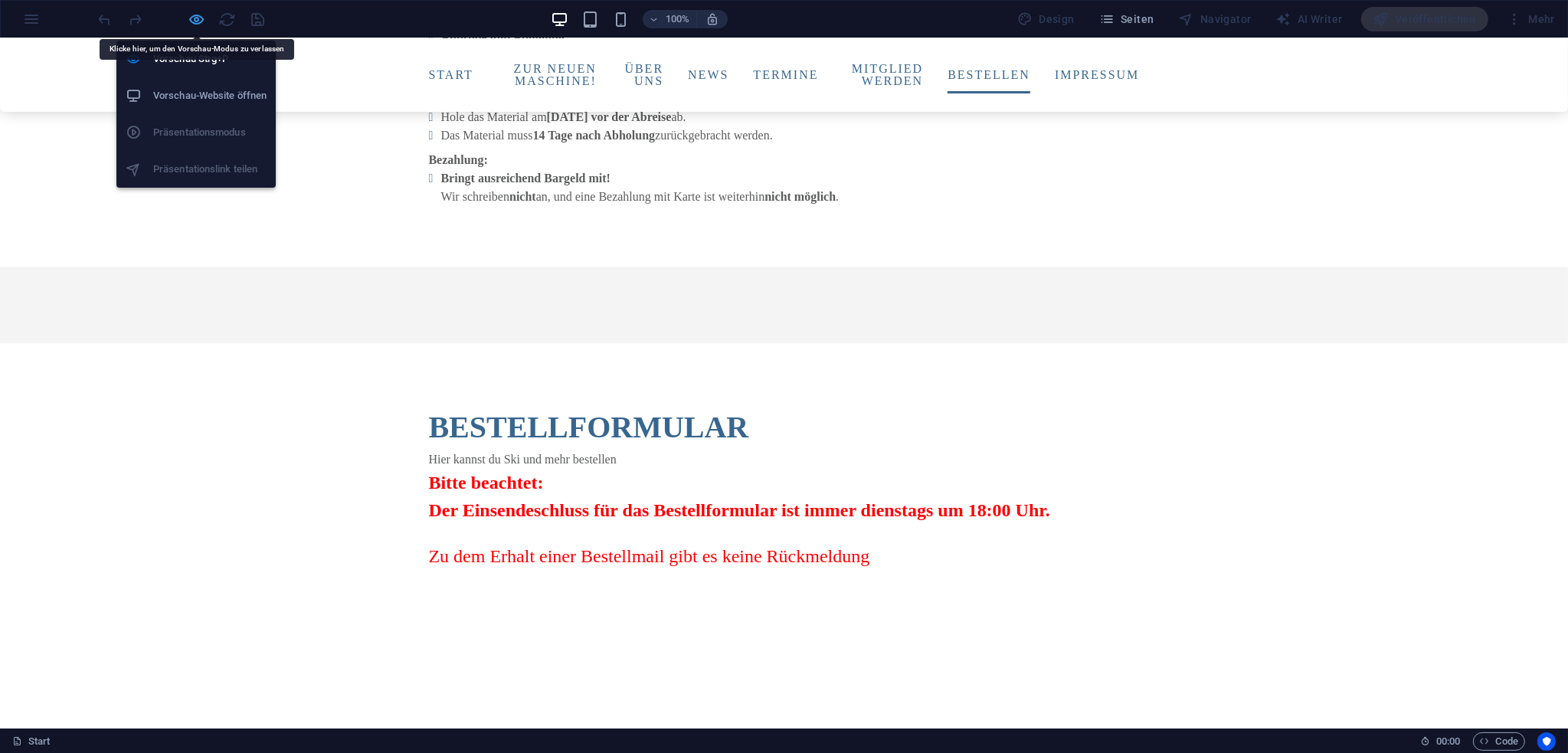
click at [197, 18] on icon "button" at bounding box center [197, 20] width 18 height 18
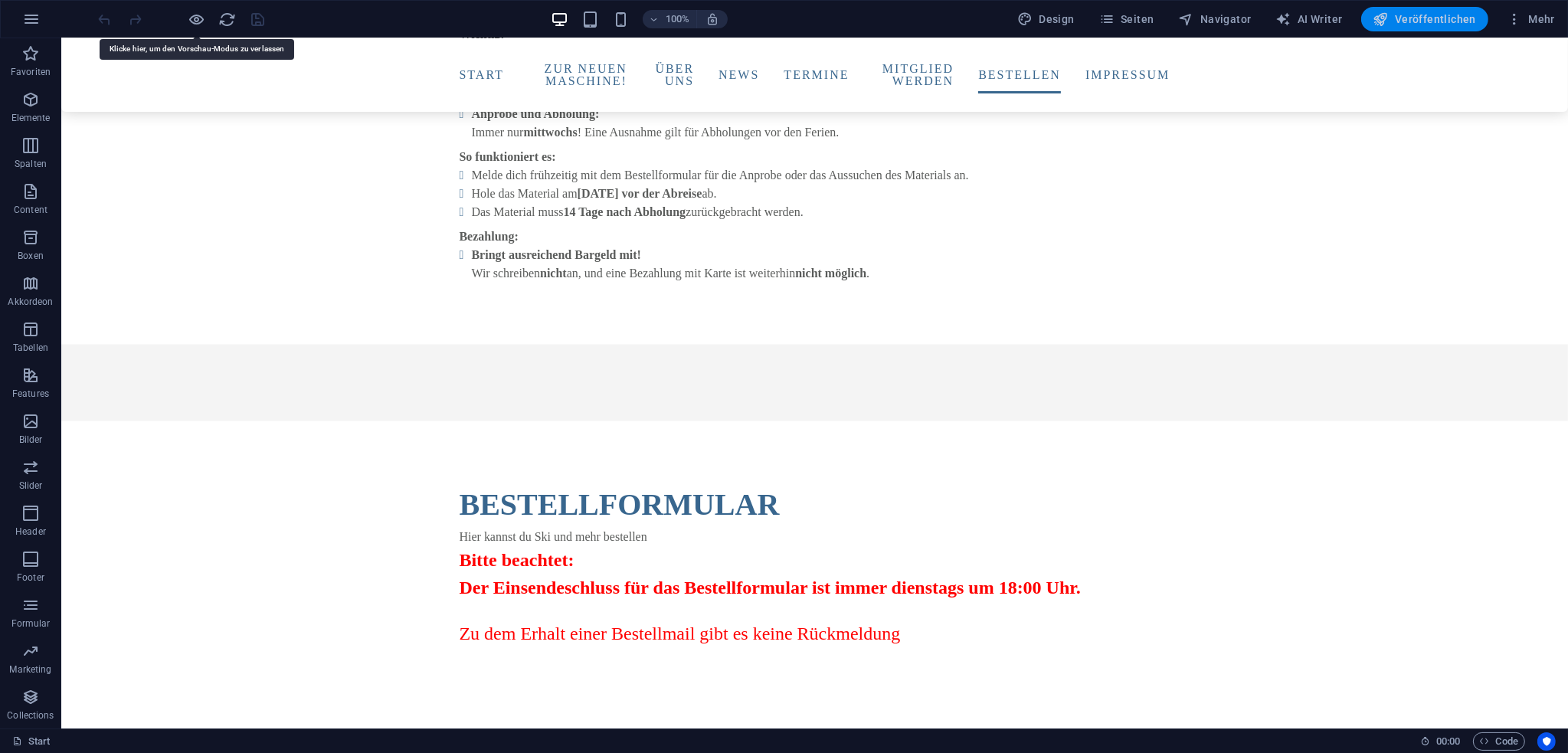
click at [1427, 28] on button "Veröffentlichen" at bounding box center [1425, 19] width 128 height 25
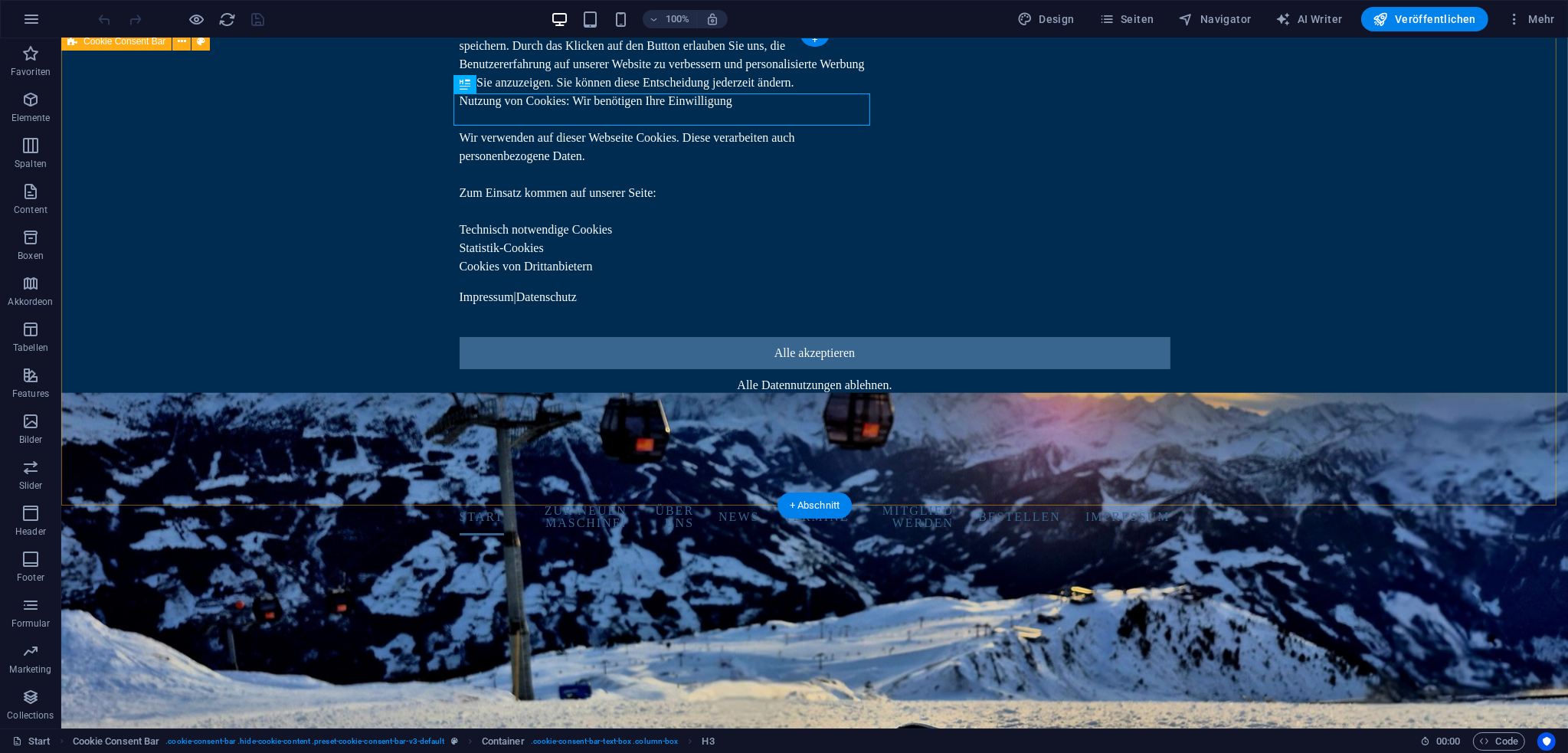
scroll to position [230, 0]
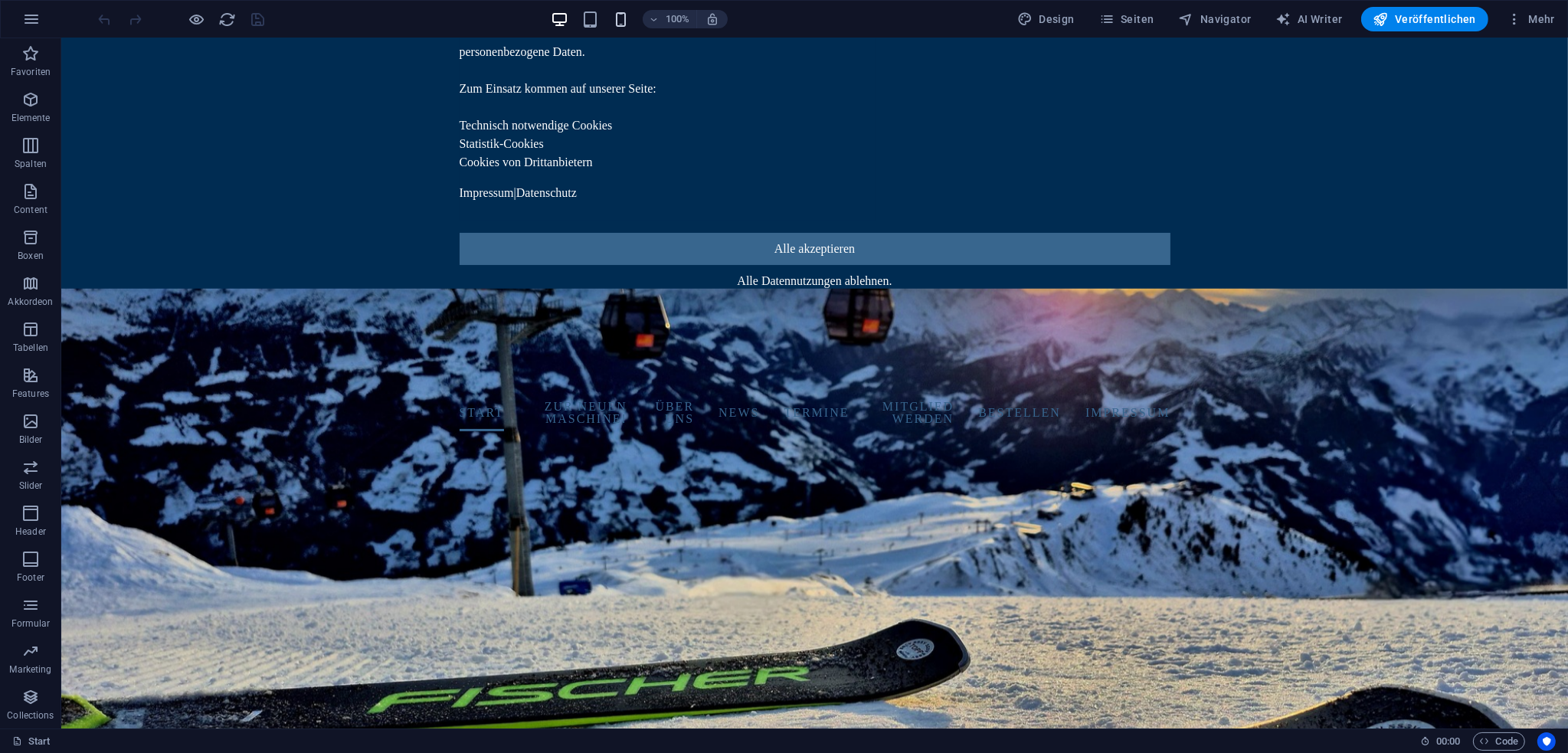
click at [622, 12] on icon "button" at bounding box center [621, 20] width 18 height 18
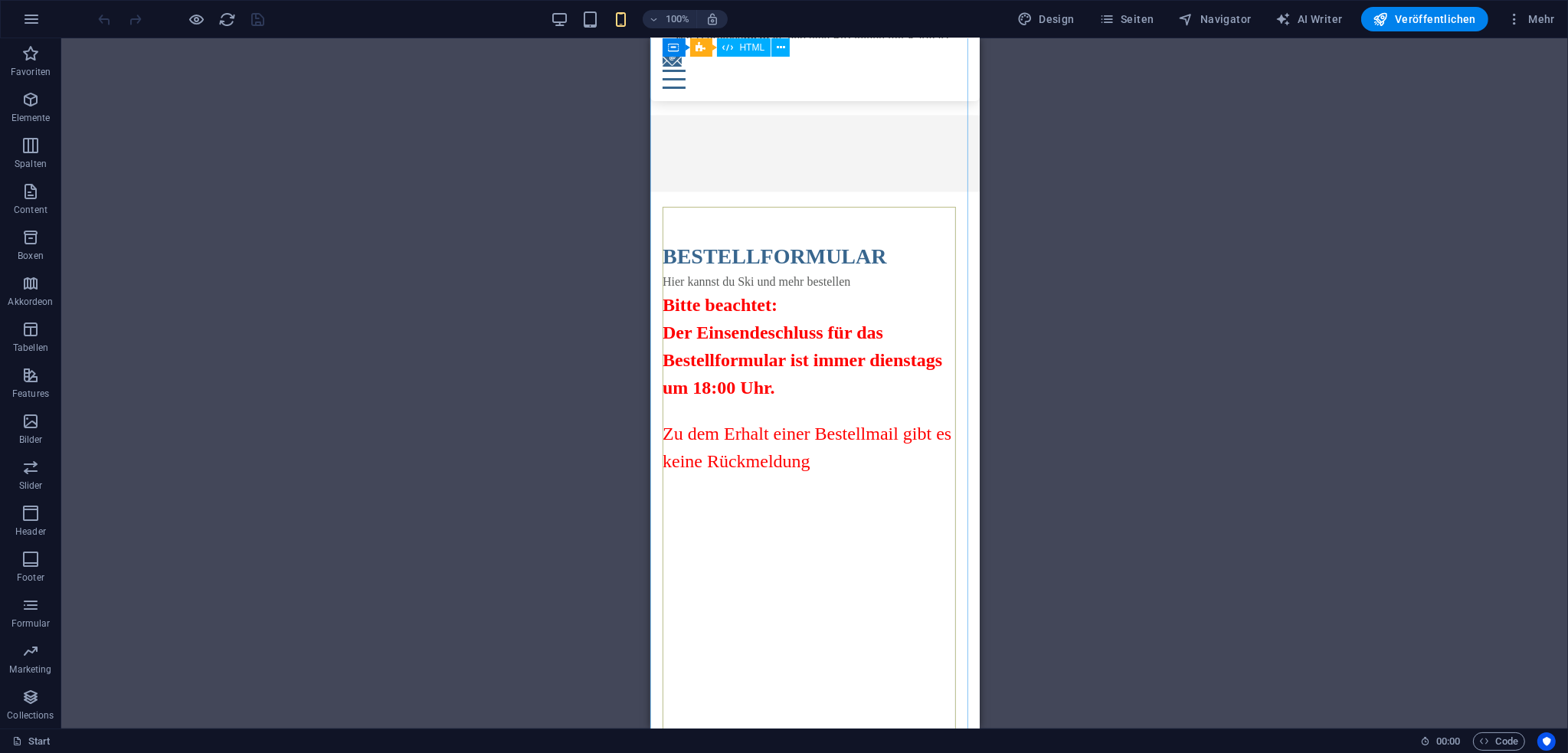
scroll to position [5055, 0]
click at [711, 192] on span "Container" at bounding box center [692, 194] width 40 height 9
click at [711, 192] on div "Ziehe hier rein, um den vorhandenen Inhalt zu ersetzen. Drücke "Strg", wenn du …" at bounding box center [814, 384] width 1507 height 691
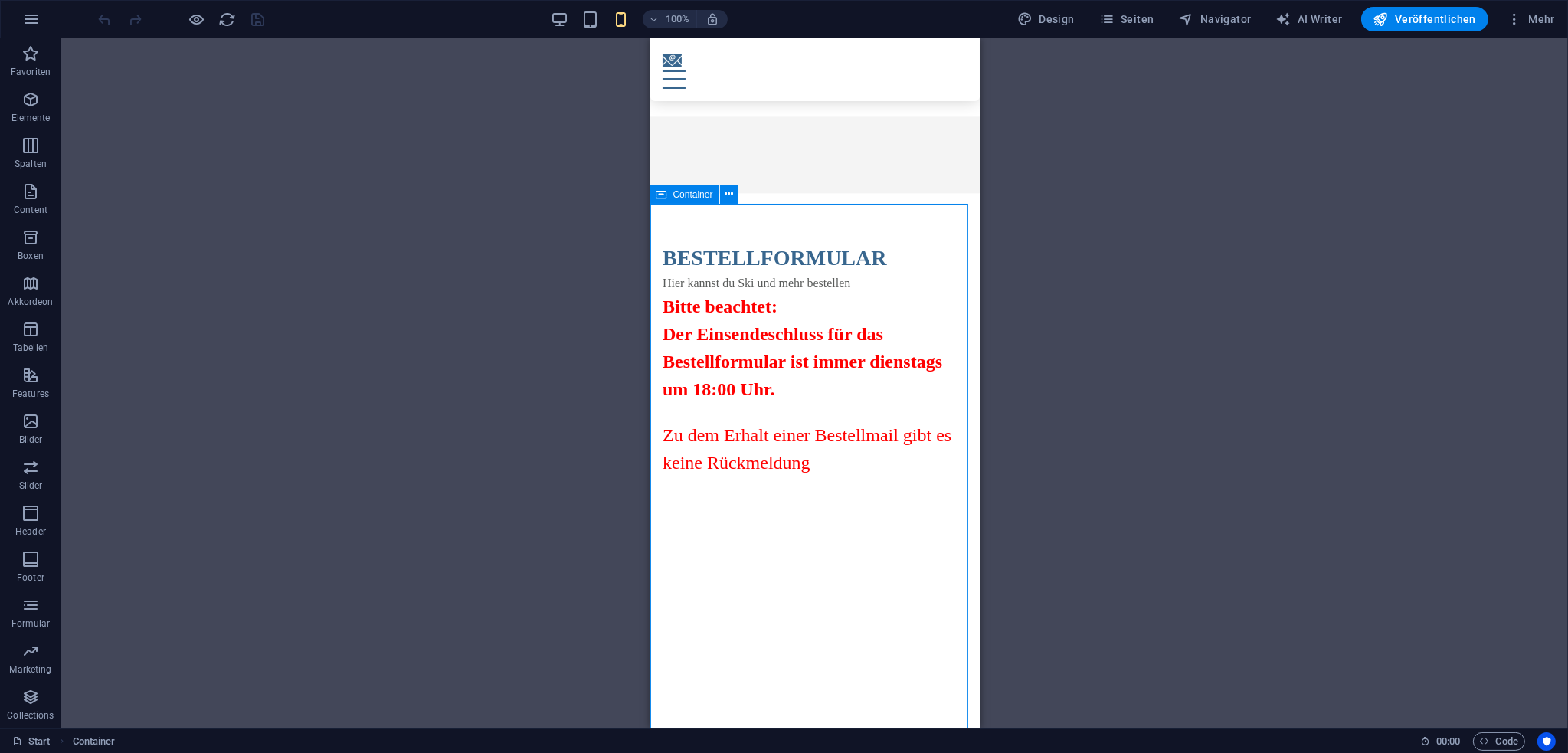
select select "px"
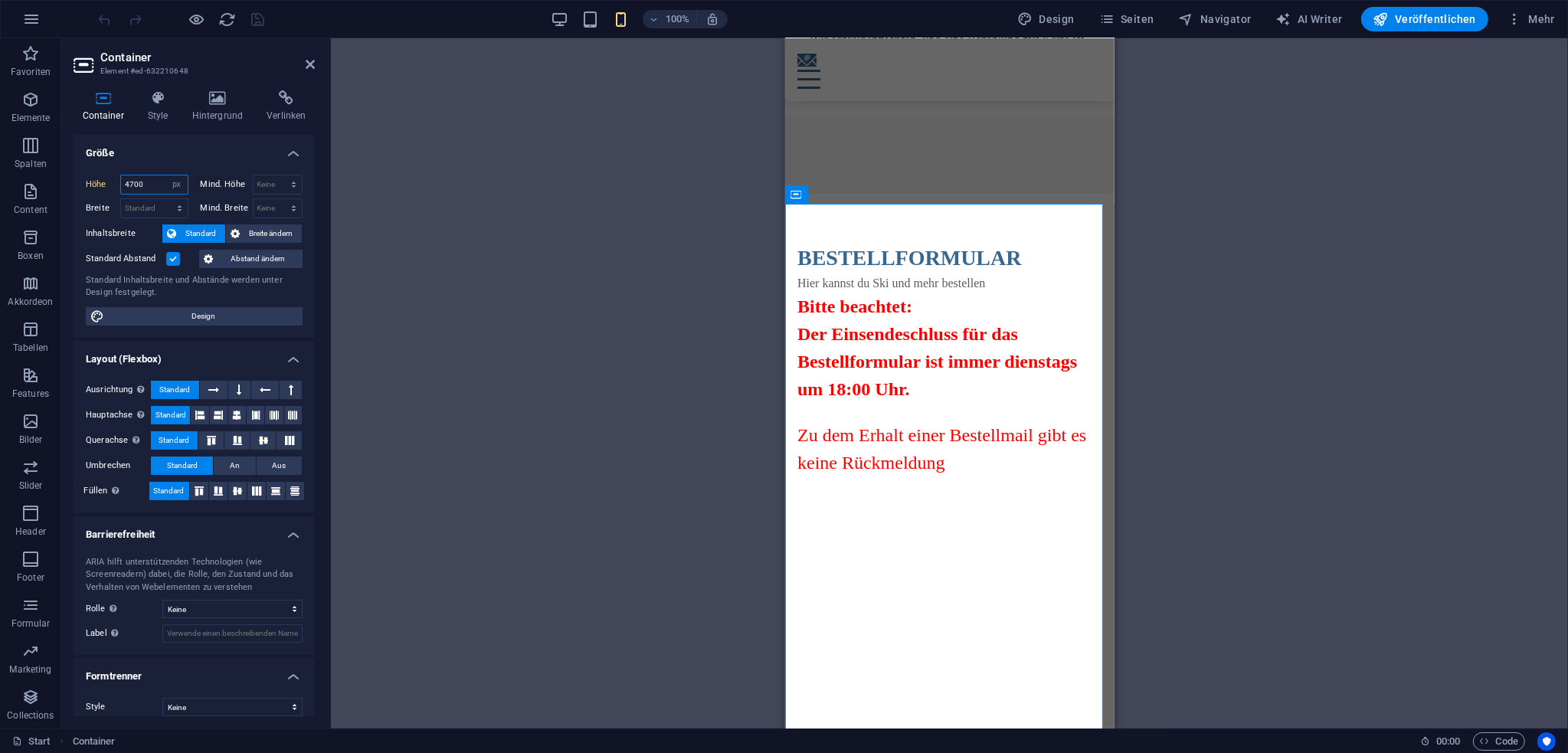
click at [151, 177] on input "4700" at bounding box center [153, 184] width 66 height 19
type input "4800"
click at [235, 141] on h4 "Größe" at bounding box center [194, 148] width 241 height 28
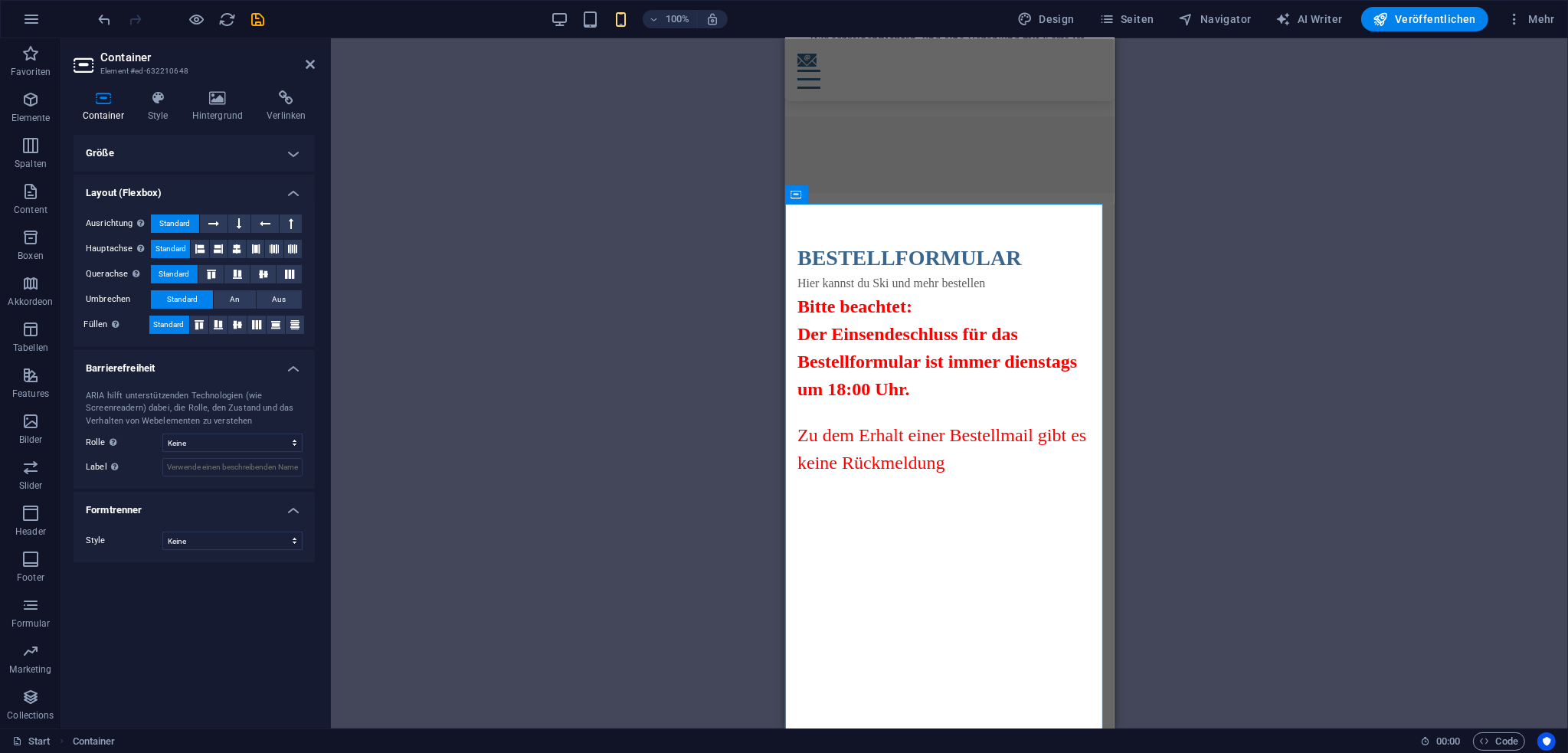
click at [235, 141] on h4 "Größe" at bounding box center [194, 152] width 241 height 37
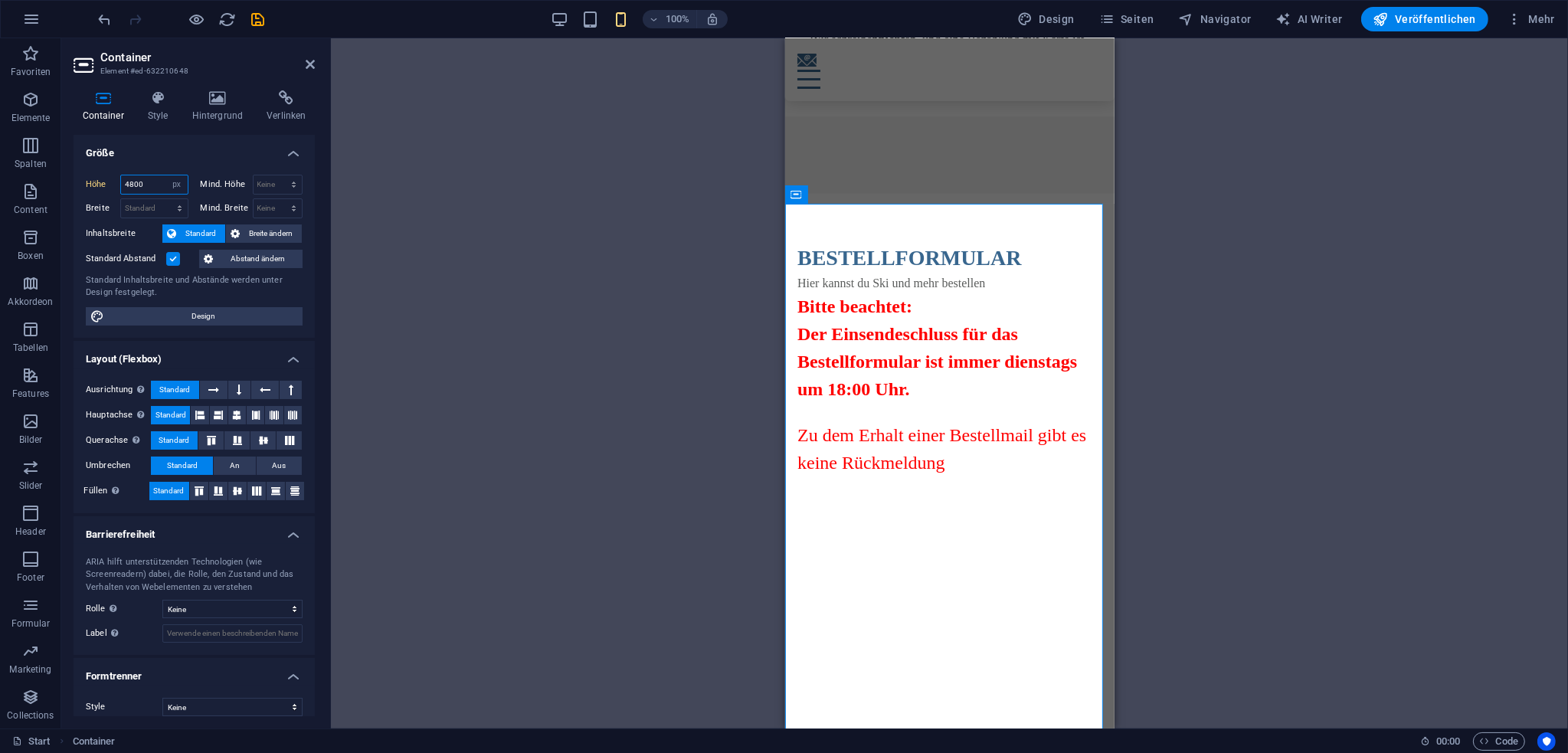
click at [149, 182] on input "4800" at bounding box center [153, 184] width 66 height 19
click at [408, 431] on div "Ziehe hier rein, um den vorhandenen Inhalt zu ersetzen. Drücke "Strg", wenn du …" at bounding box center [949, 384] width 1237 height 691
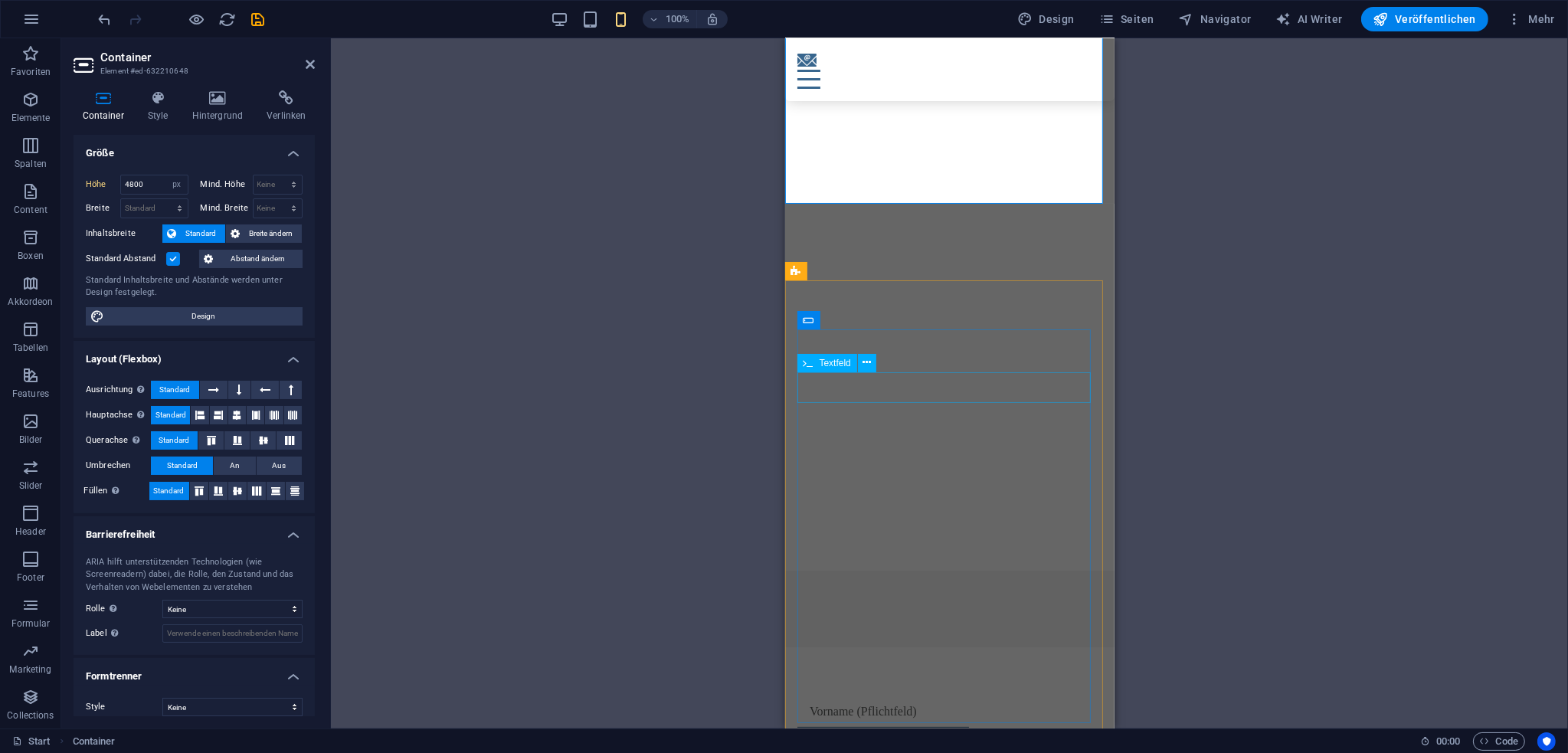
scroll to position [8273, 0]
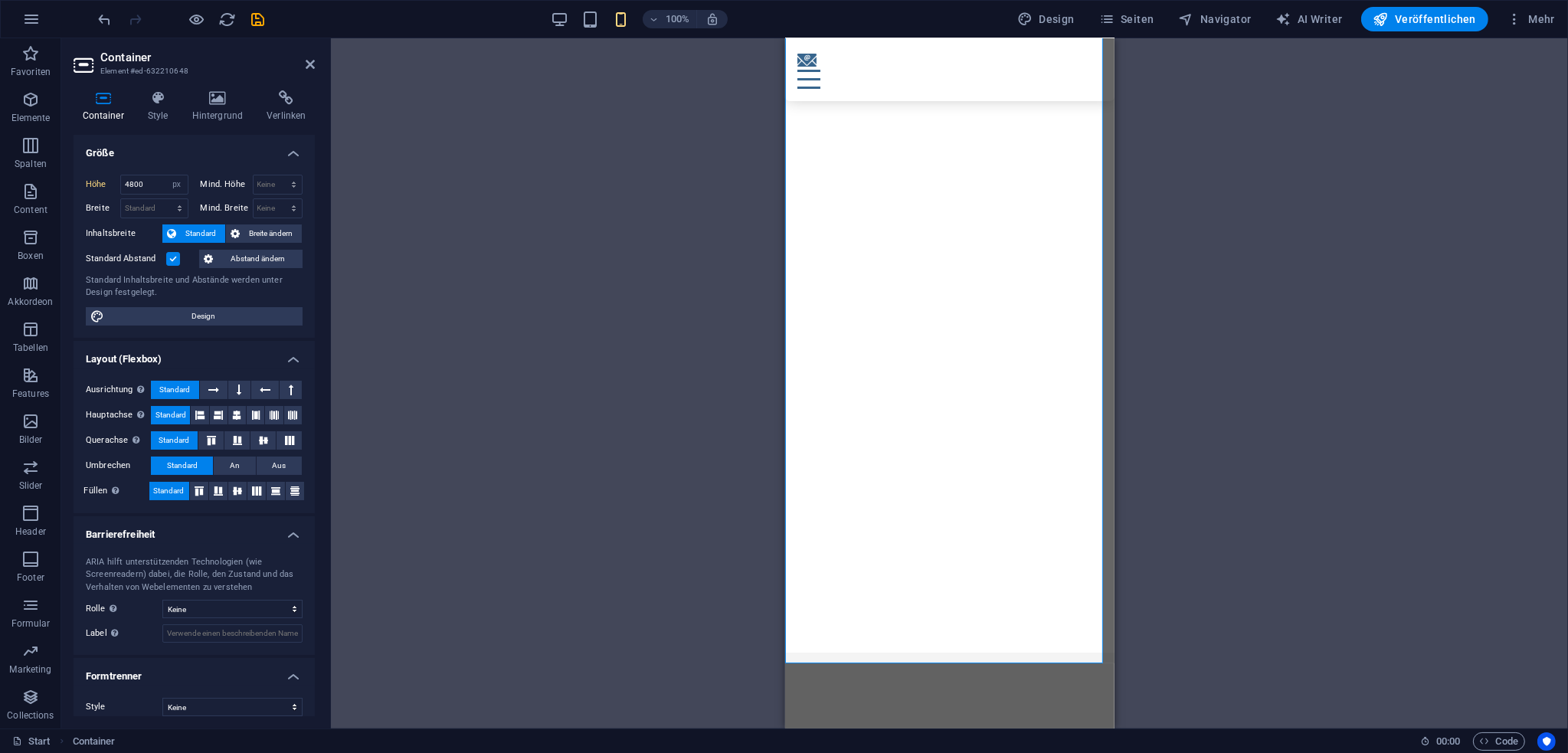
click at [1430, 33] on div "100% Design Seiten Navigator AI Writer Veröffentlichen Mehr" at bounding box center [784, 19] width 1566 height 37
click at [1436, 29] on button "Veröffentlichen" at bounding box center [1425, 19] width 128 height 25
checkbox input "false"
